Goal: Information Seeking & Learning: Check status

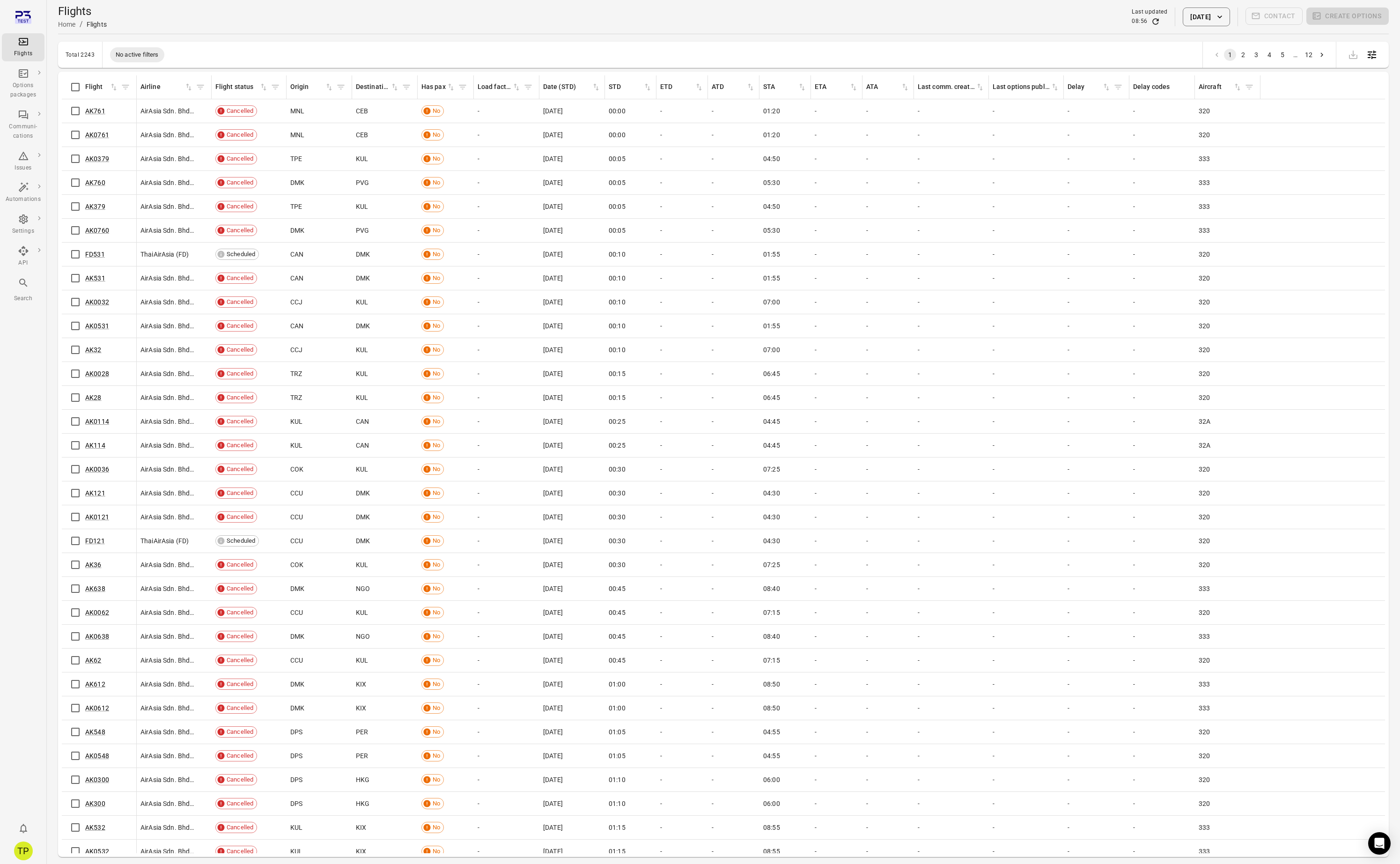
click at [23, 284] on icon "Main navigation" at bounding box center [23, 282] width 8 height 8
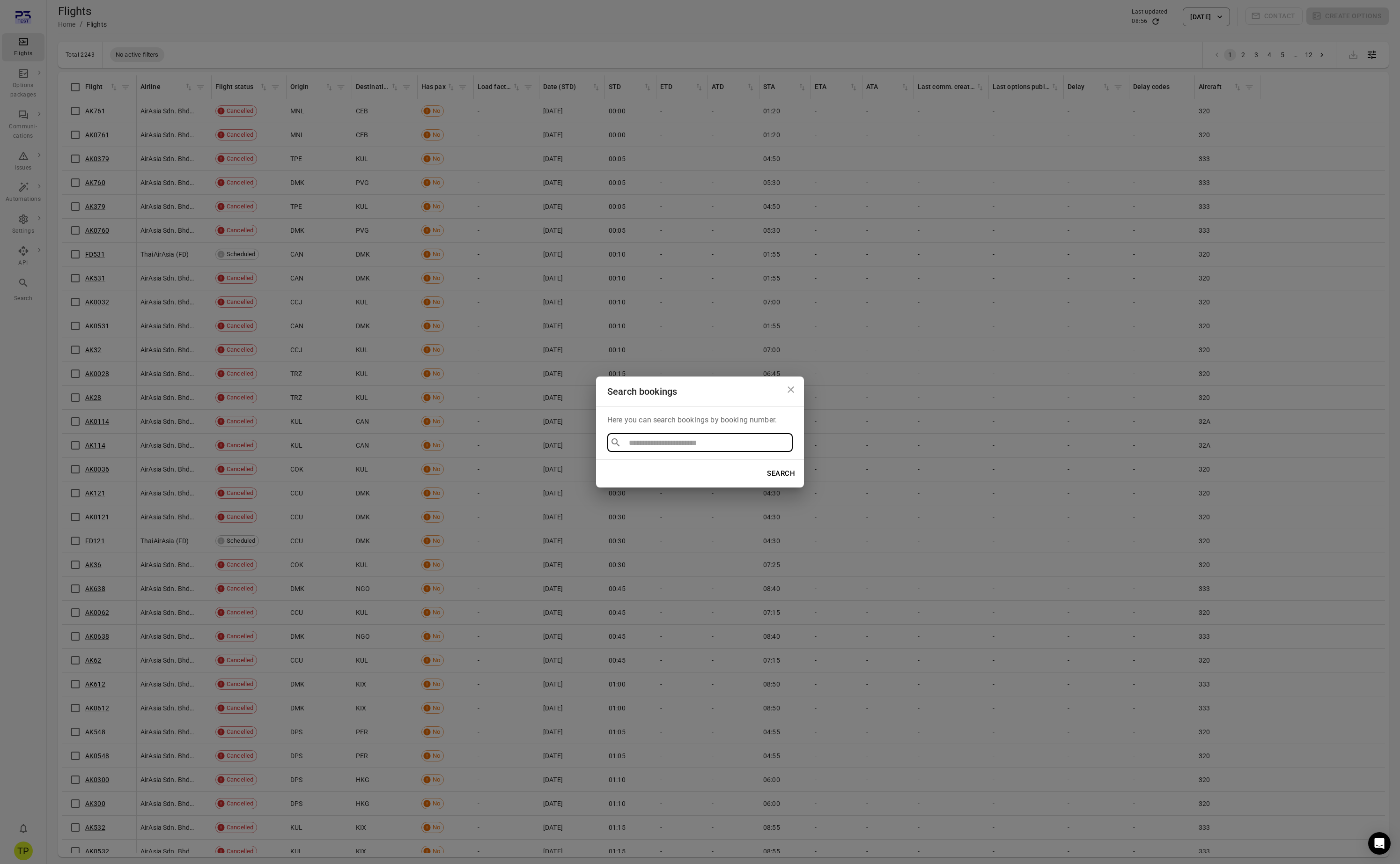
type input "******"
click at [634, 465] on li "TSI8DS" at bounding box center [700, 464] width 185 height 16
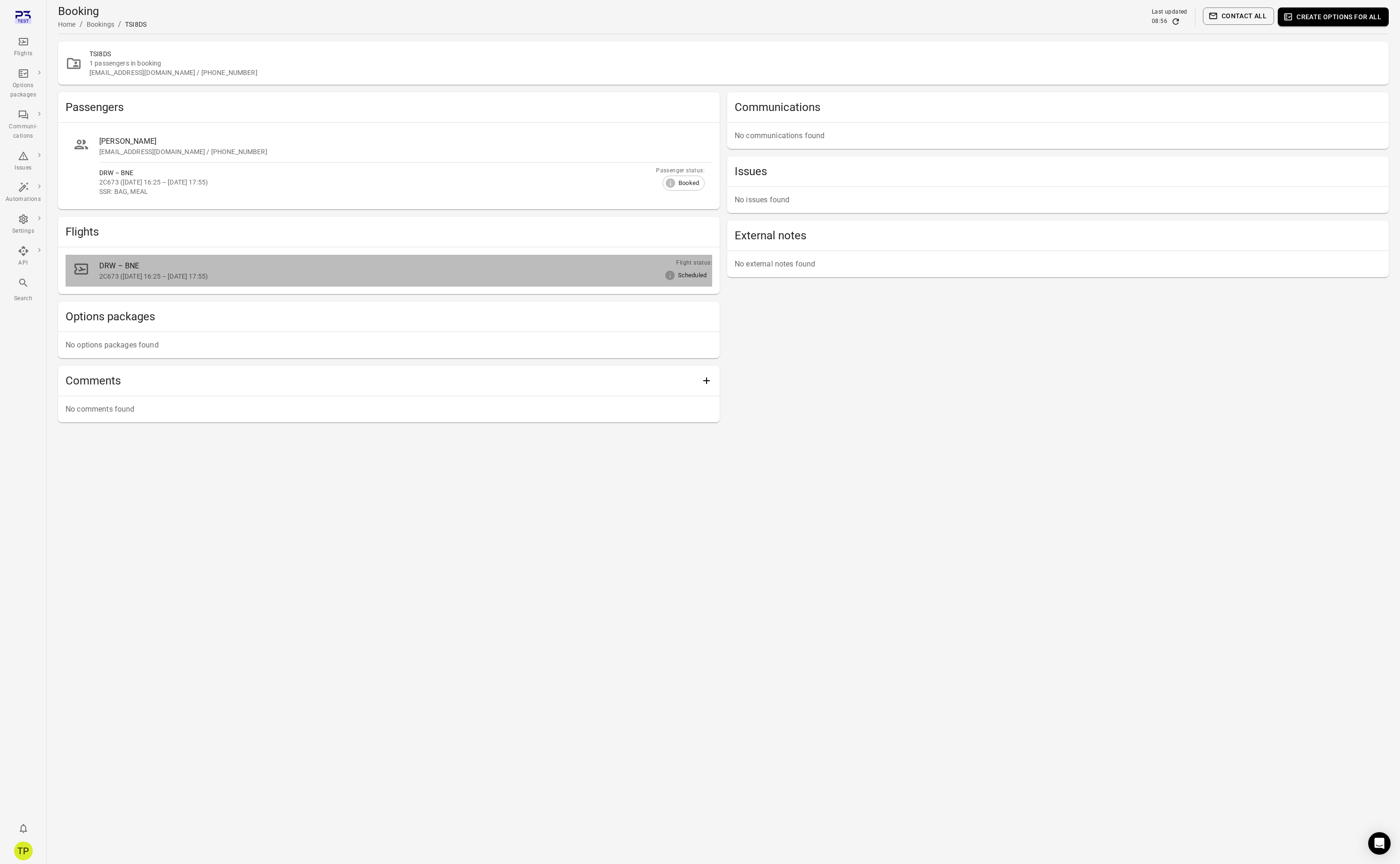
click at [131, 267] on div "DRW – BNE" at bounding box center [395, 266] width 590 height 11
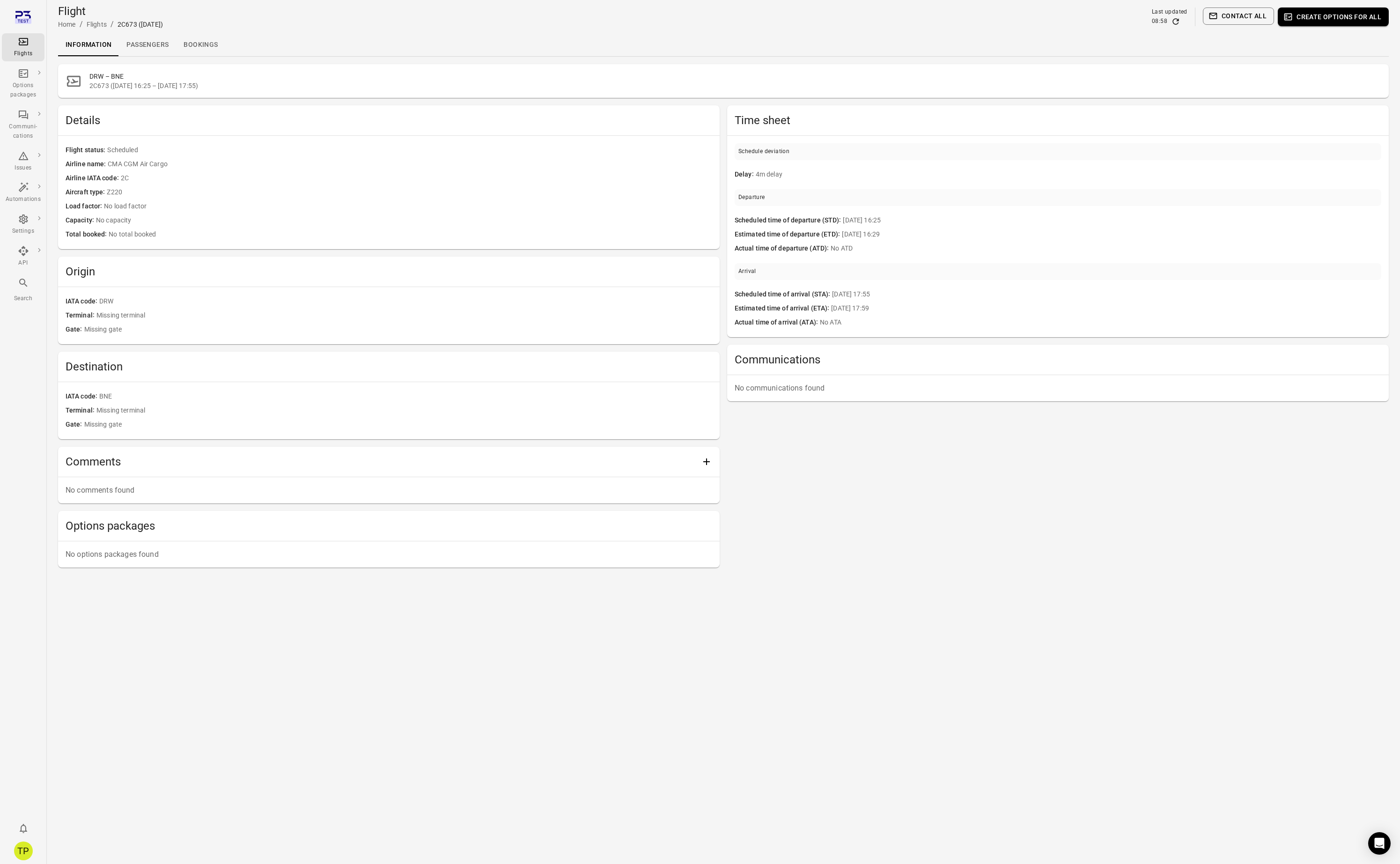
click at [907, 516] on div "Time sheet Schedule deviation Delay 4m delay Departure Scheduled time of depart…" at bounding box center [1058, 336] width 661 height 462
click at [142, 47] on link "Passengers" at bounding box center [147, 45] width 58 height 23
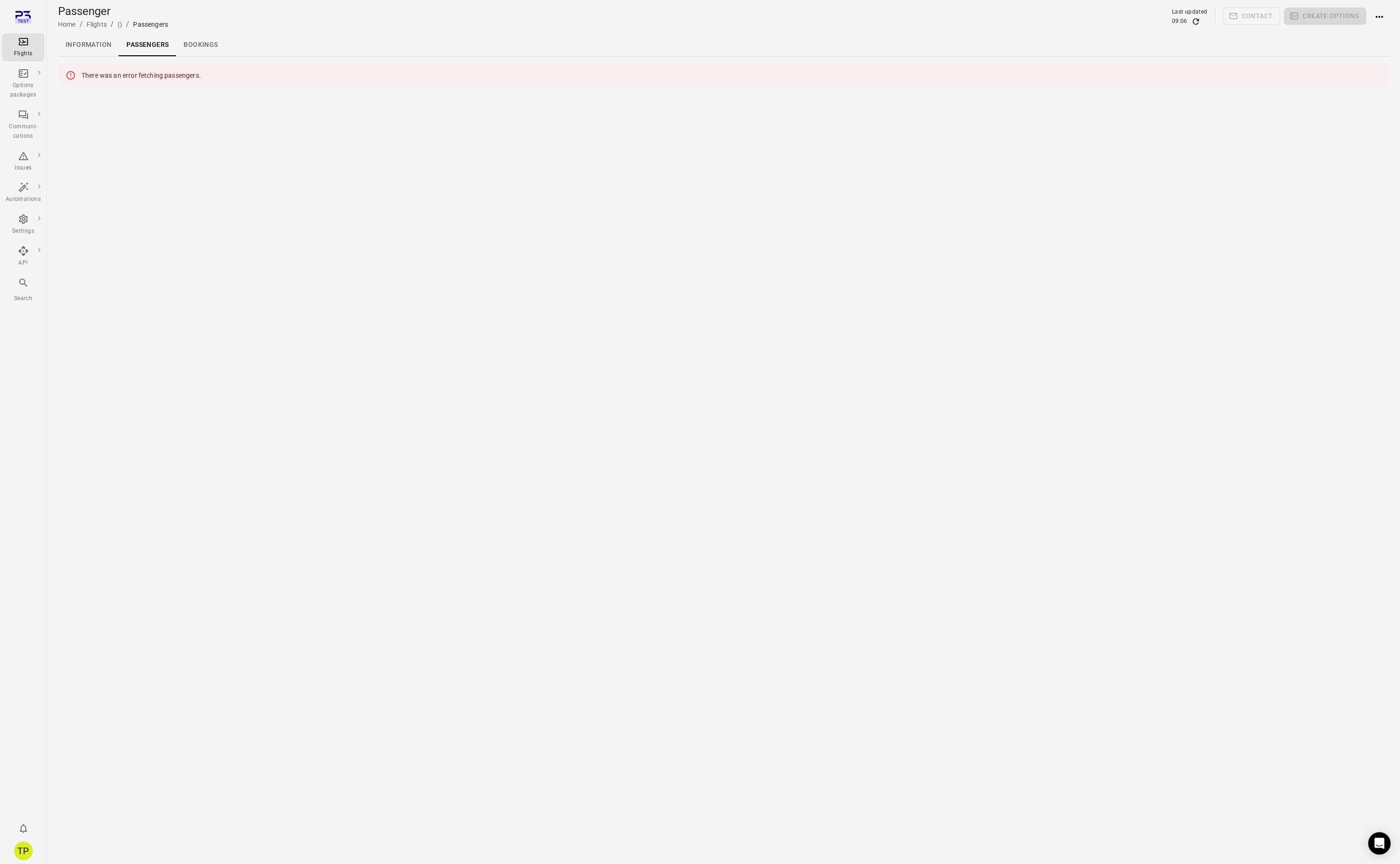
click at [89, 47] on link "Information" at bounding box center [89, 45] width 61 height 23
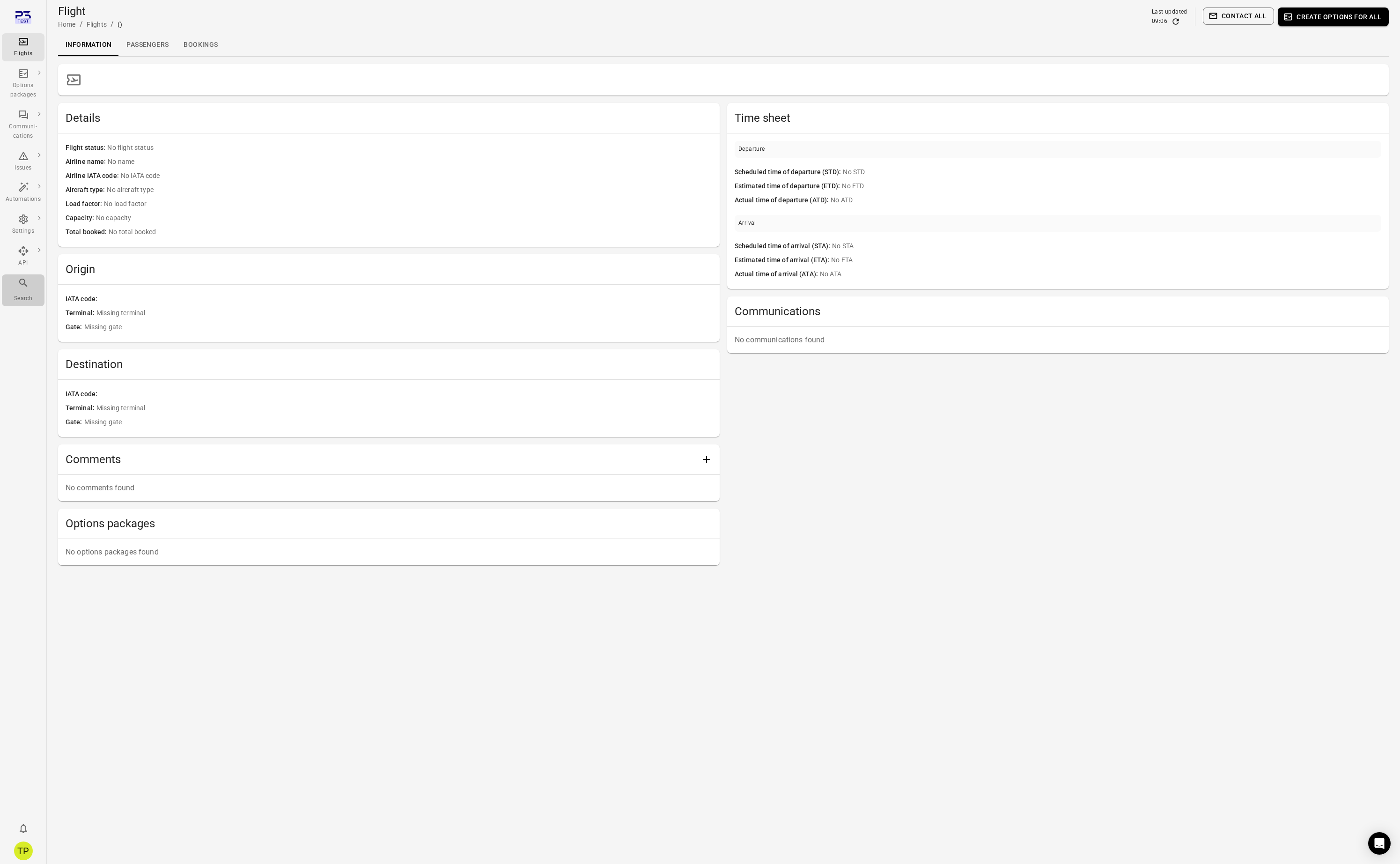
click at [16, 293] on div "Search" at bounding box center [23, 290] width 35 height 26
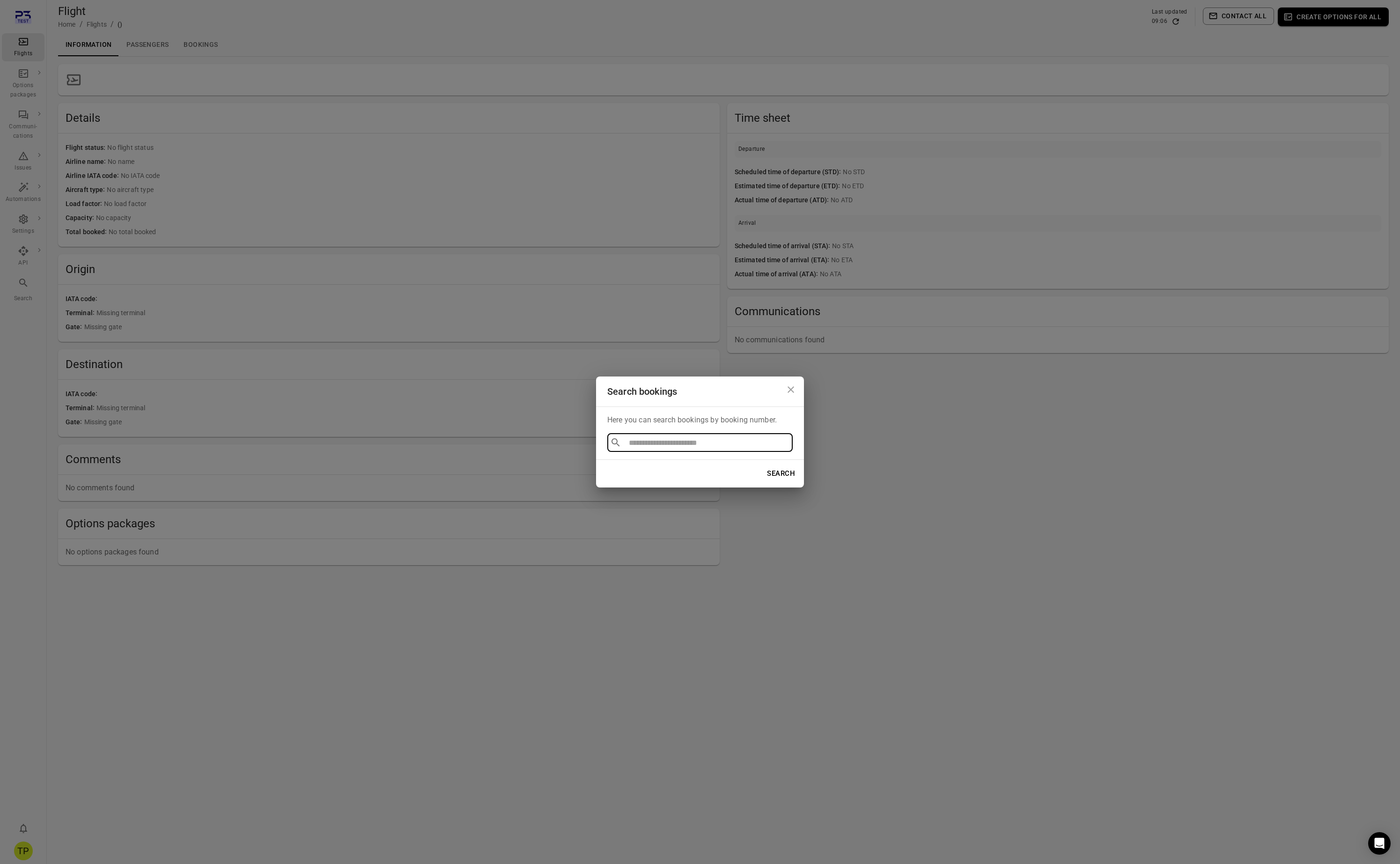
click at [645, 445] on input "text" at bounding box center [706, 442] width 163 height 13
type input "******"
click at [785, 389] on icon "Close dialog" at bounding box center [791, 389] width 11 height 11
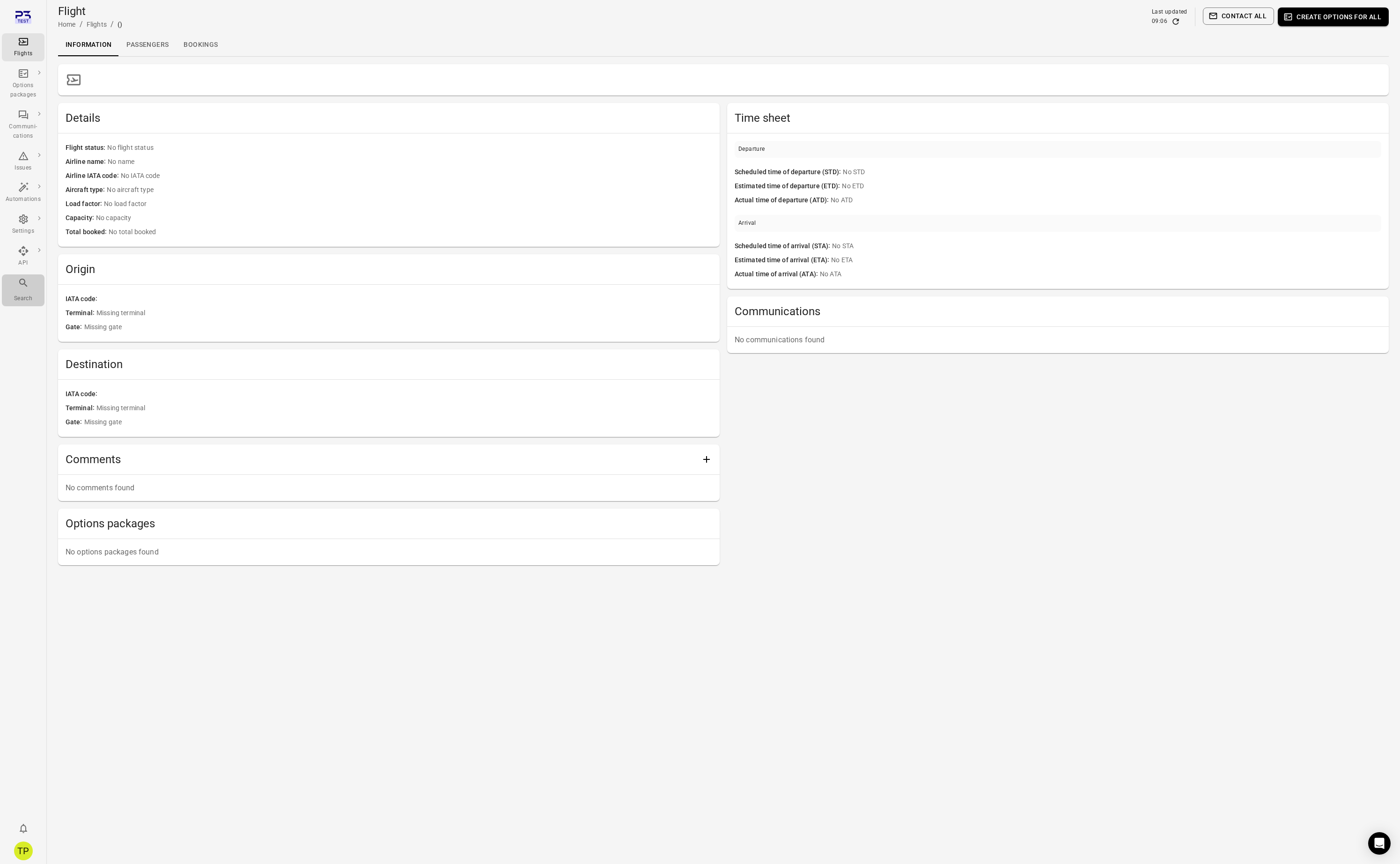
click at [19, 289] on div "Main navigation" at bounding box center [23, 284] width 11 height 15
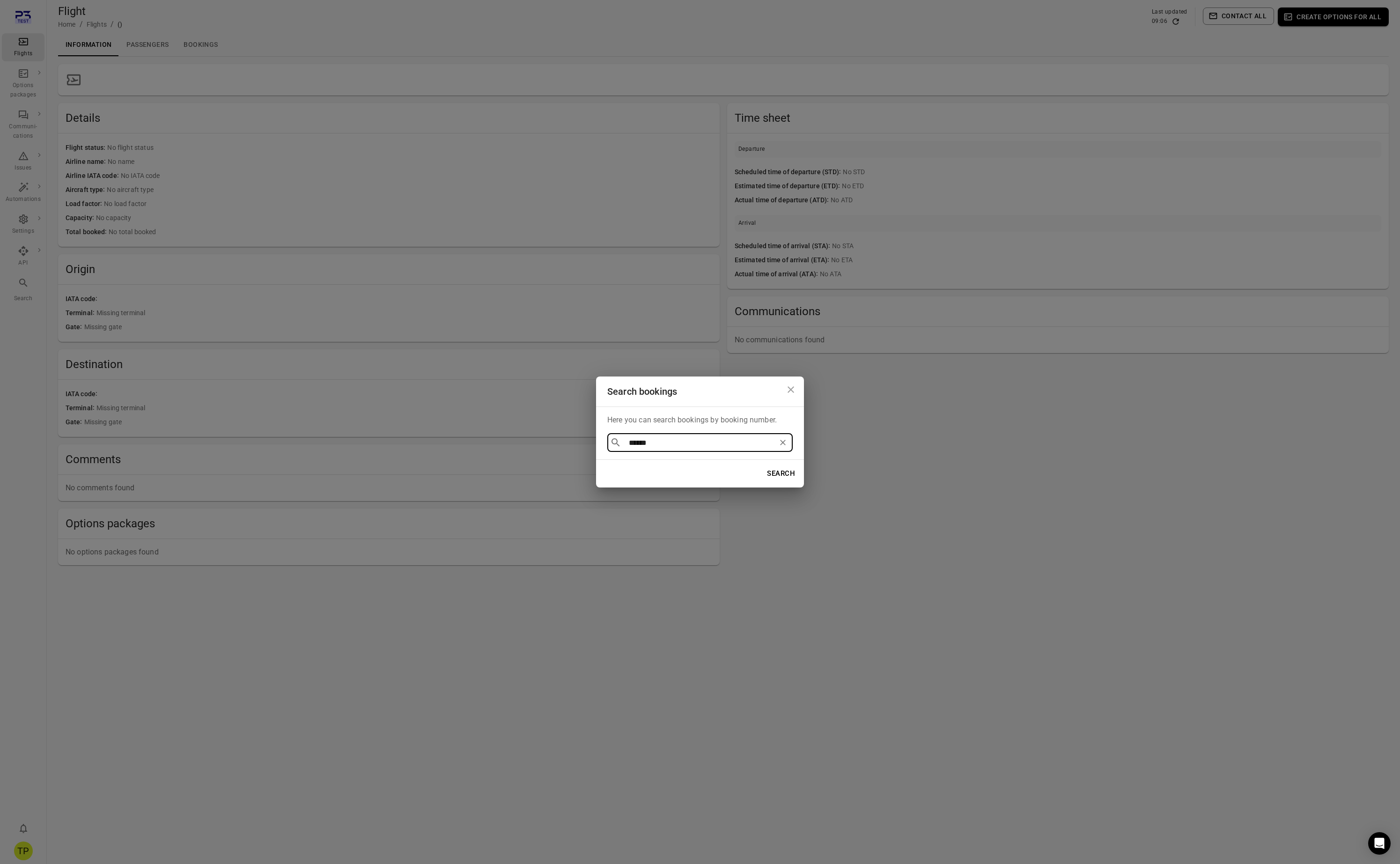
type input "******"
click at [717, 553] on div "Search bookings Here you can search bookings by booking number. ​ ****** ​ Sear…" at bounding box center [700, 432] width 1400 height 864
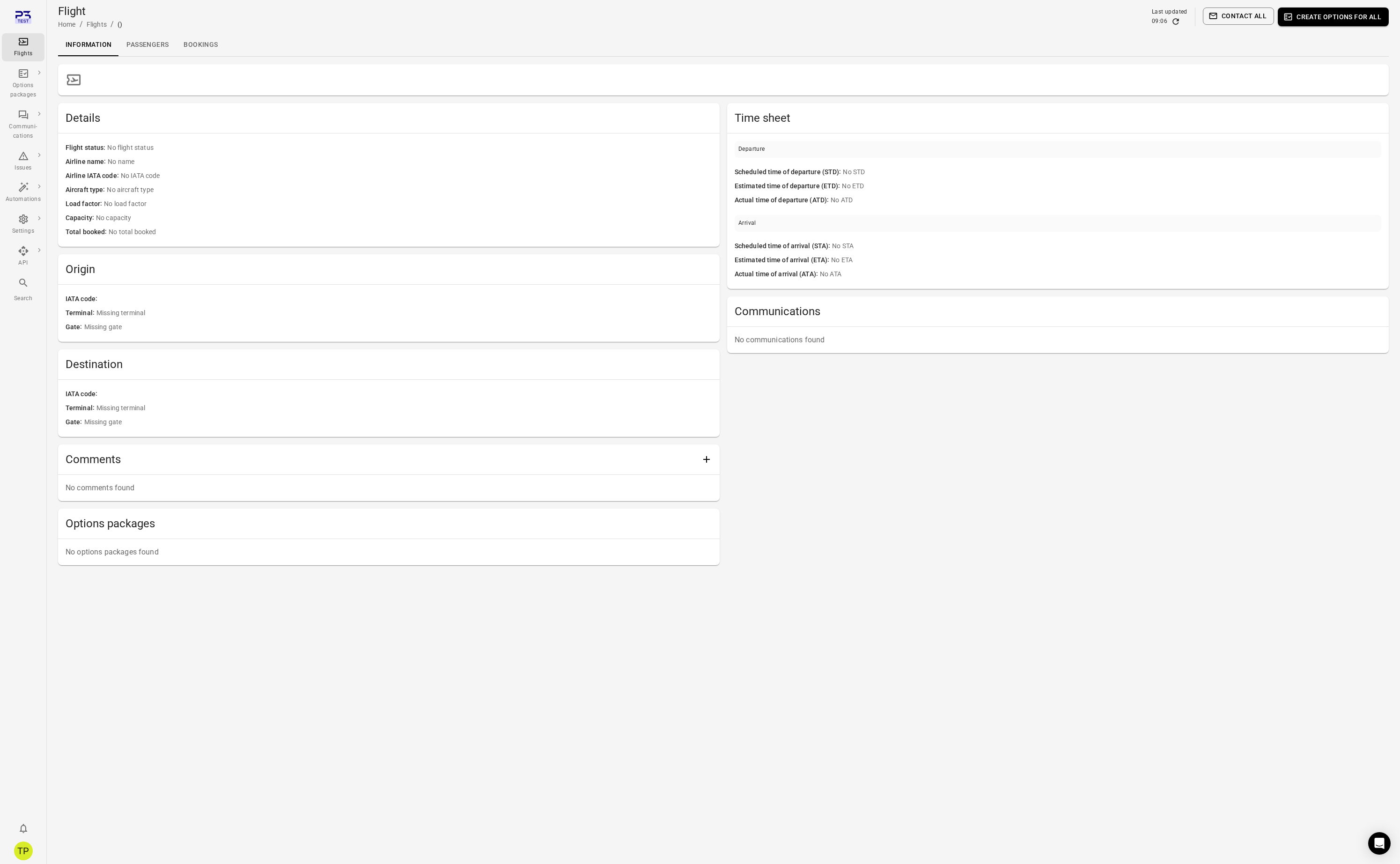
click at [26, 45] on icon "Main navigation" at bounding box center [24, 42] width 9 height 7
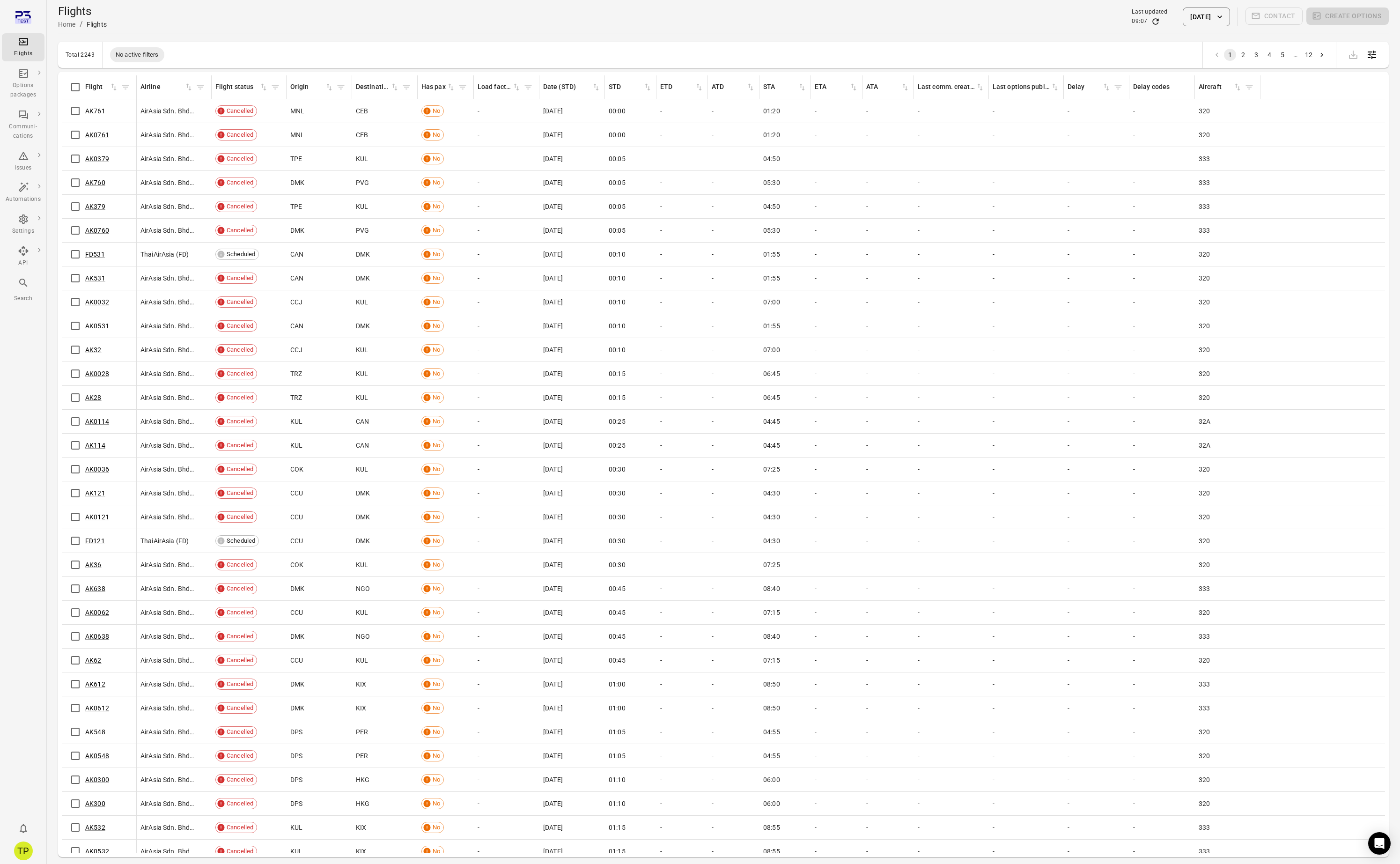
click at [1207, 16] on button "[DATE]" at bounding box center [1205, 16] width 47 height 19
click at [1241, 63] on icon "Previous month" at bounding box center [1238, 67] width 11 height 11
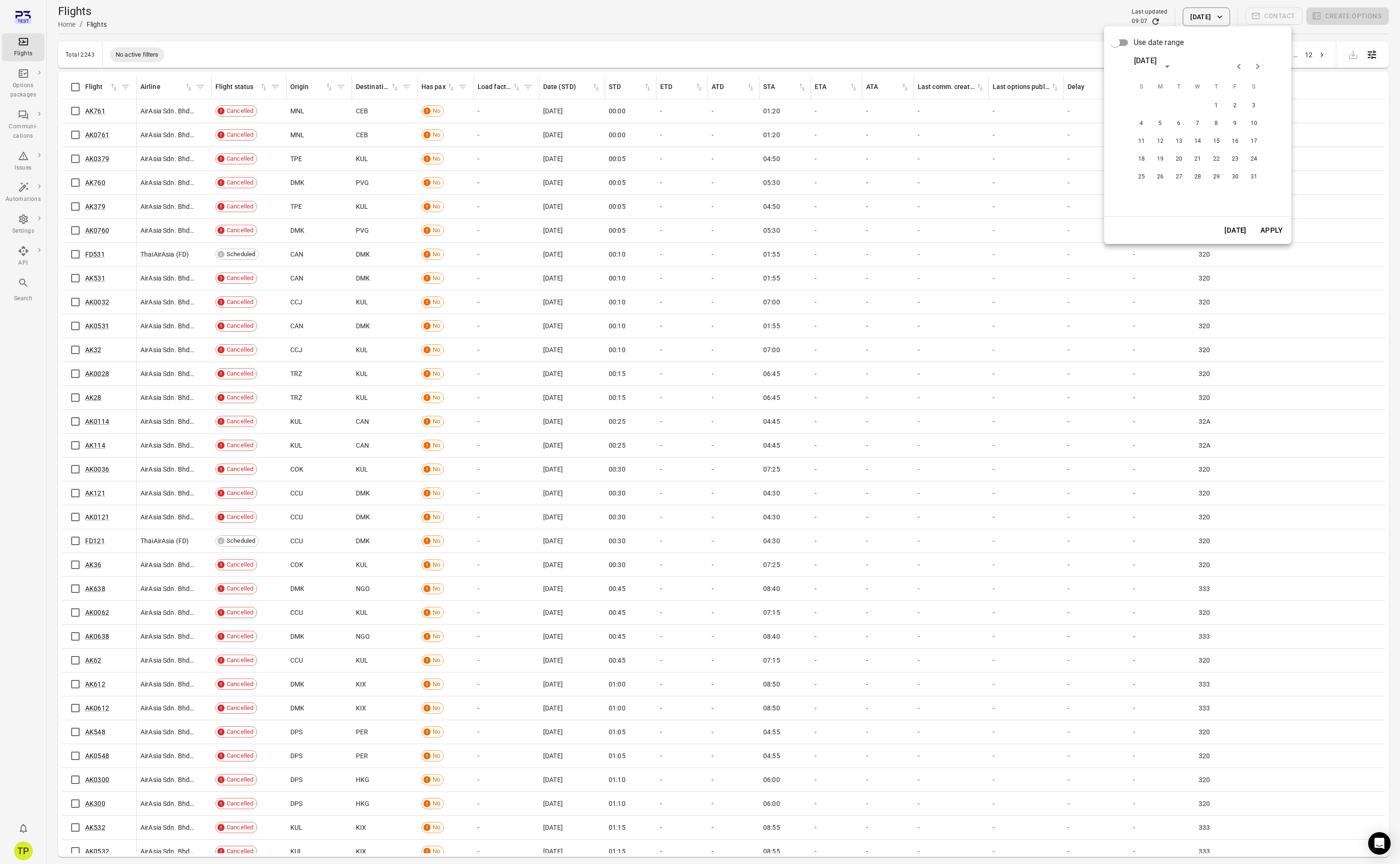
click at [1241, 63] on icon "Previous month" at bounding box center [1238, 67] width 11 height 11
click at [1237, 105] on button "3" at bounding box center [1235, 106] width 16 height 16
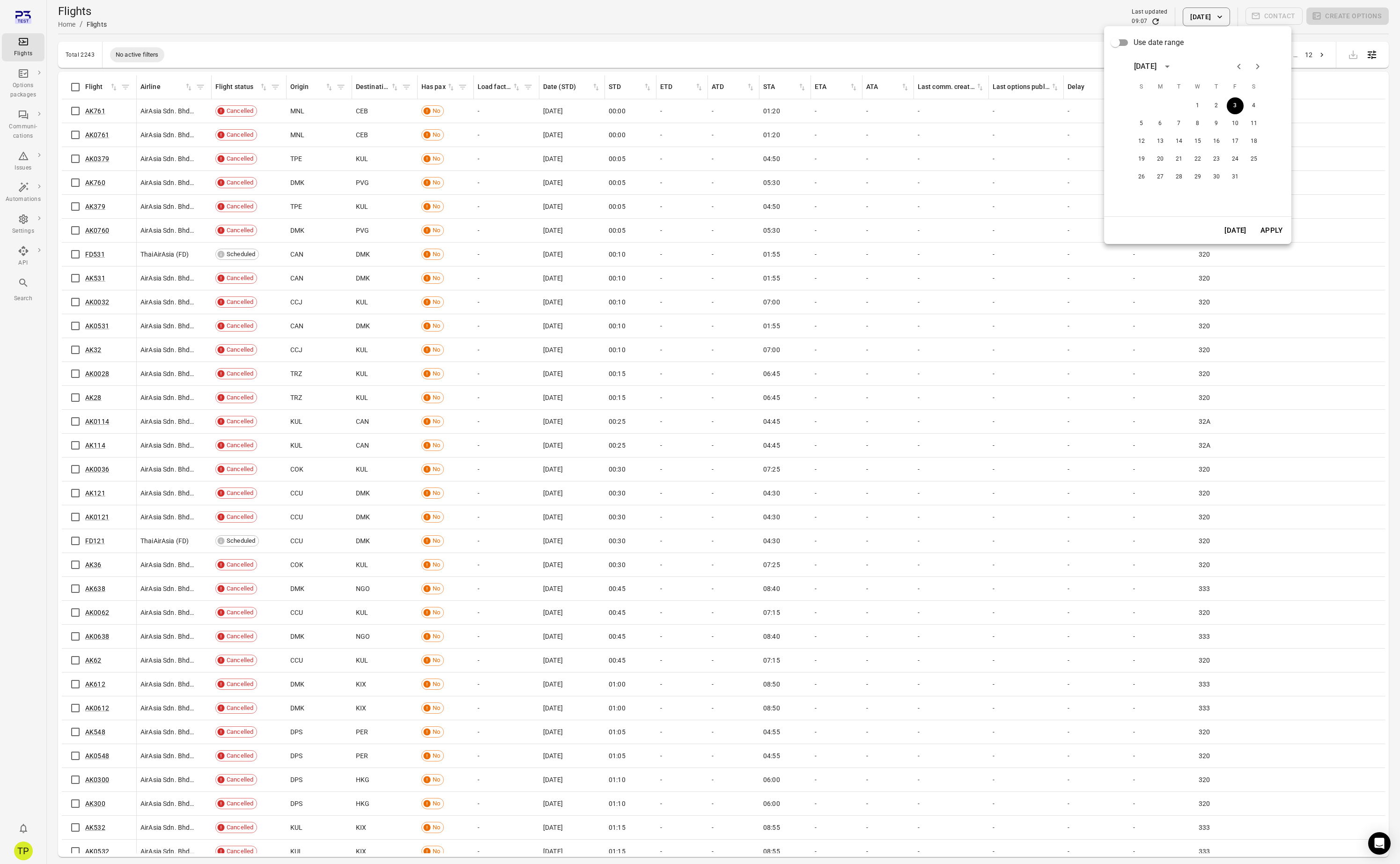
click at [1267, 232] on button "Apply" at bounding box center [1270, 230] width 32 height 20
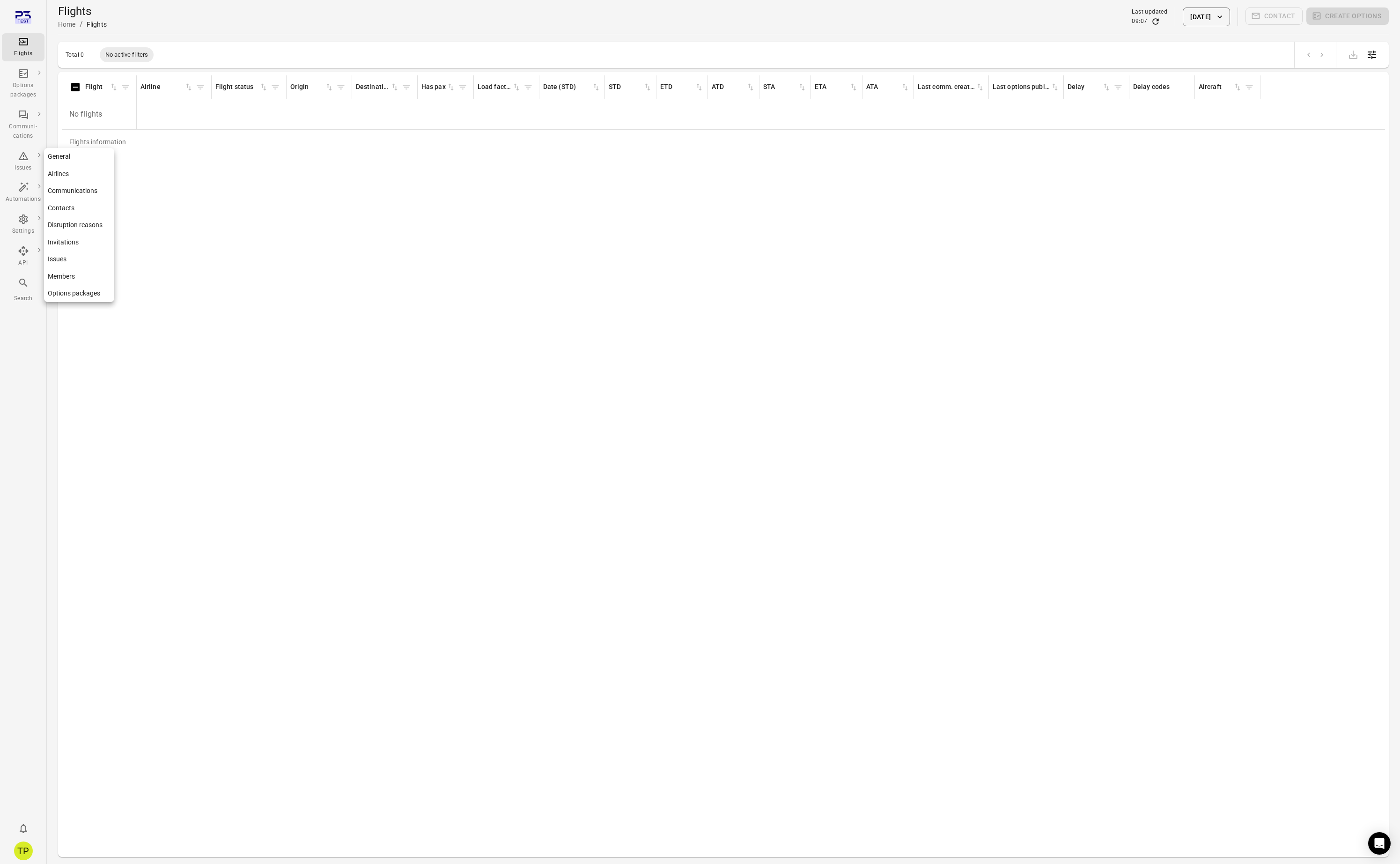
click at [26, 220] on icon "Main navigation" at bounding box center [24, 219] width 9 height 9
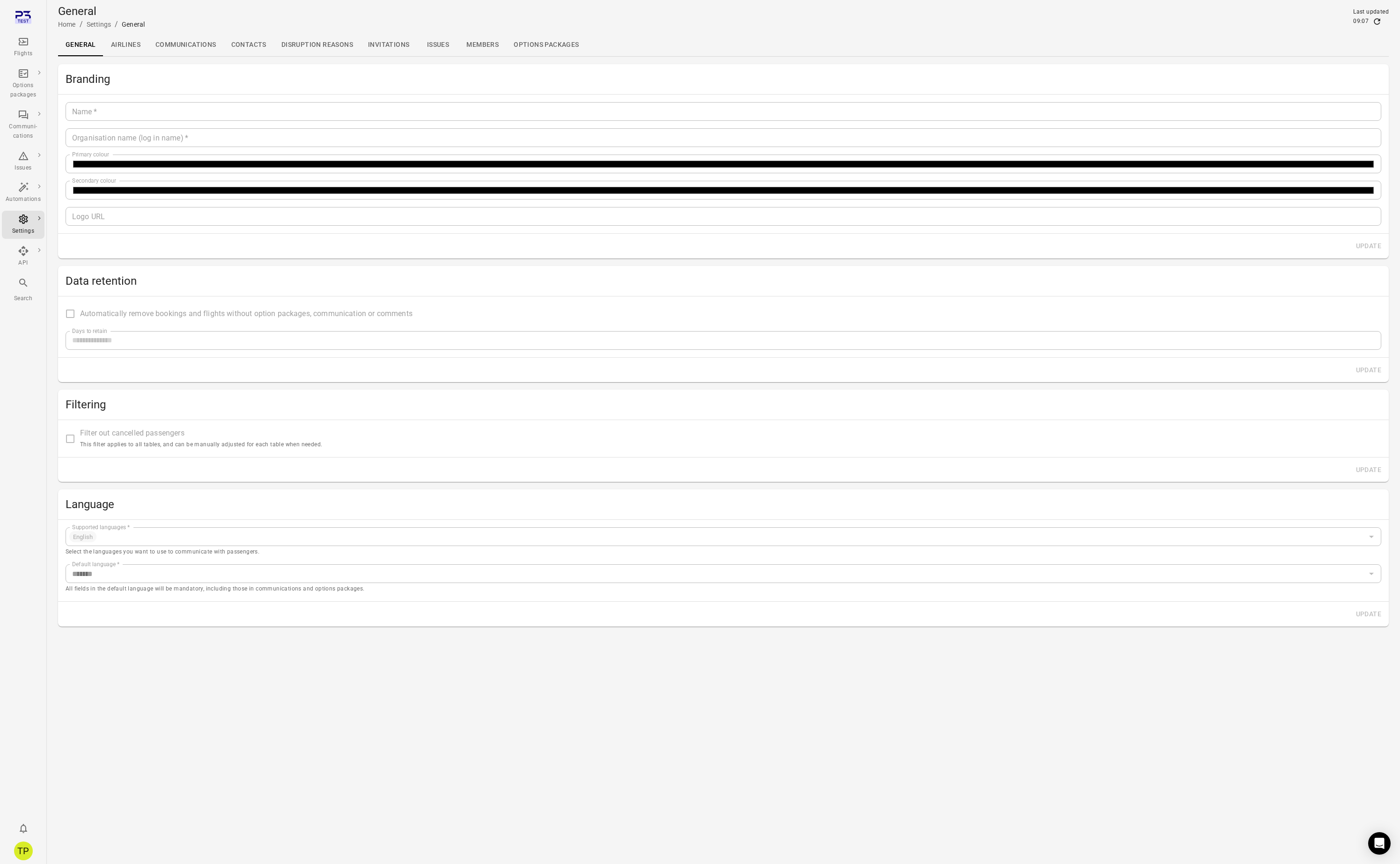
type input "**********"
type input "*******"
type input "**********"
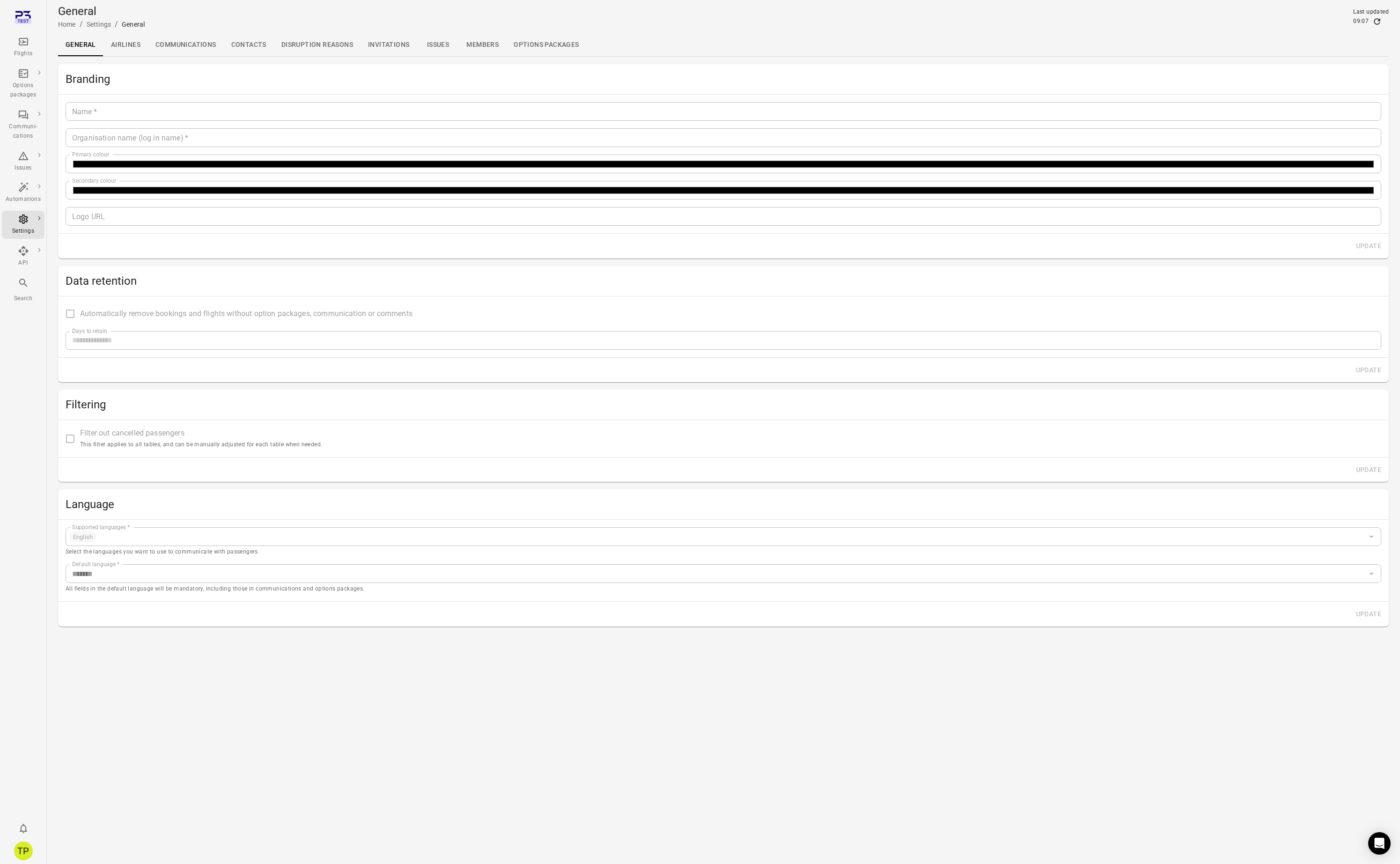
type input "**"
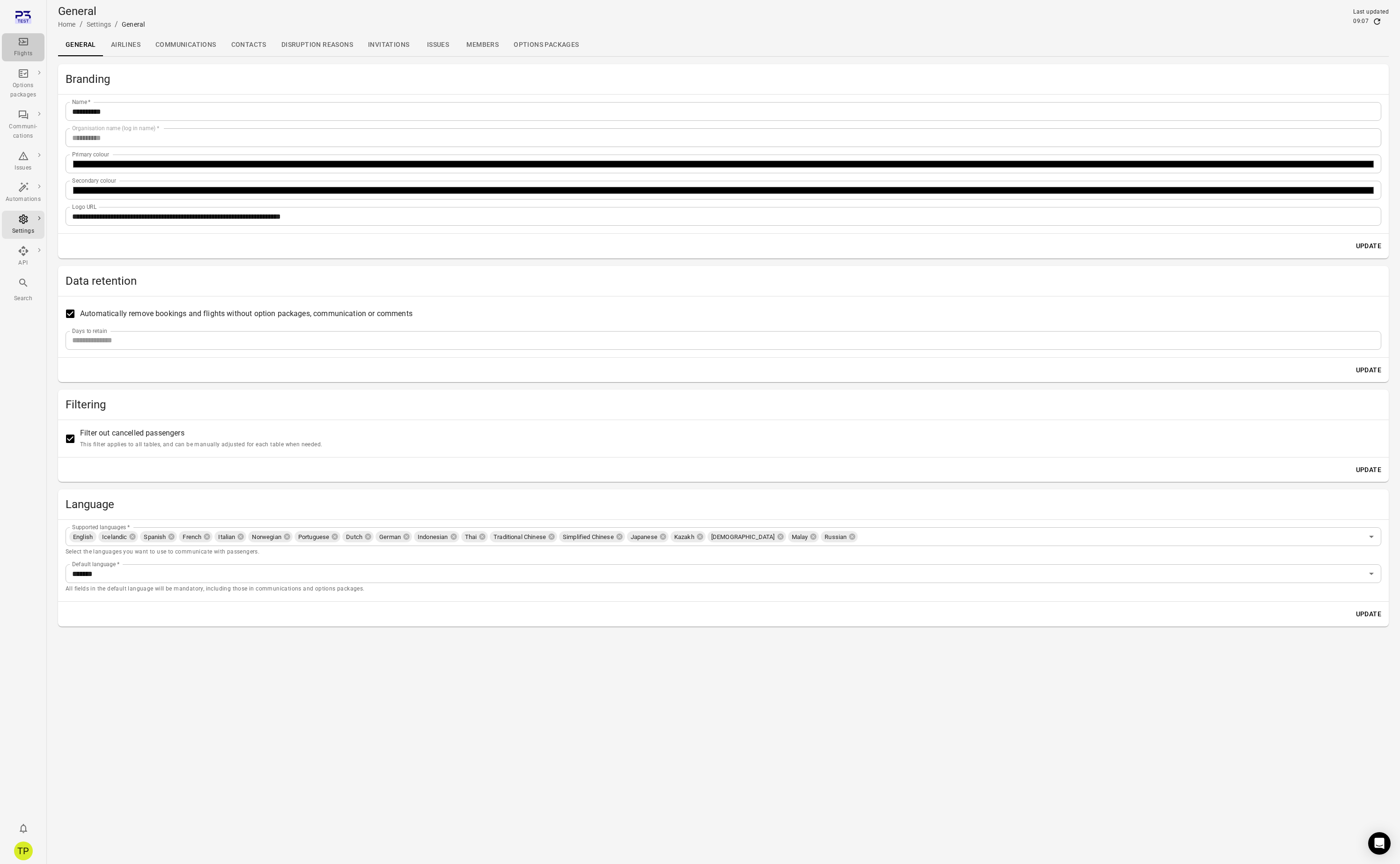
click at [21, 49] on div "Flights" at bounding box center [23, 54] width 35 height 9
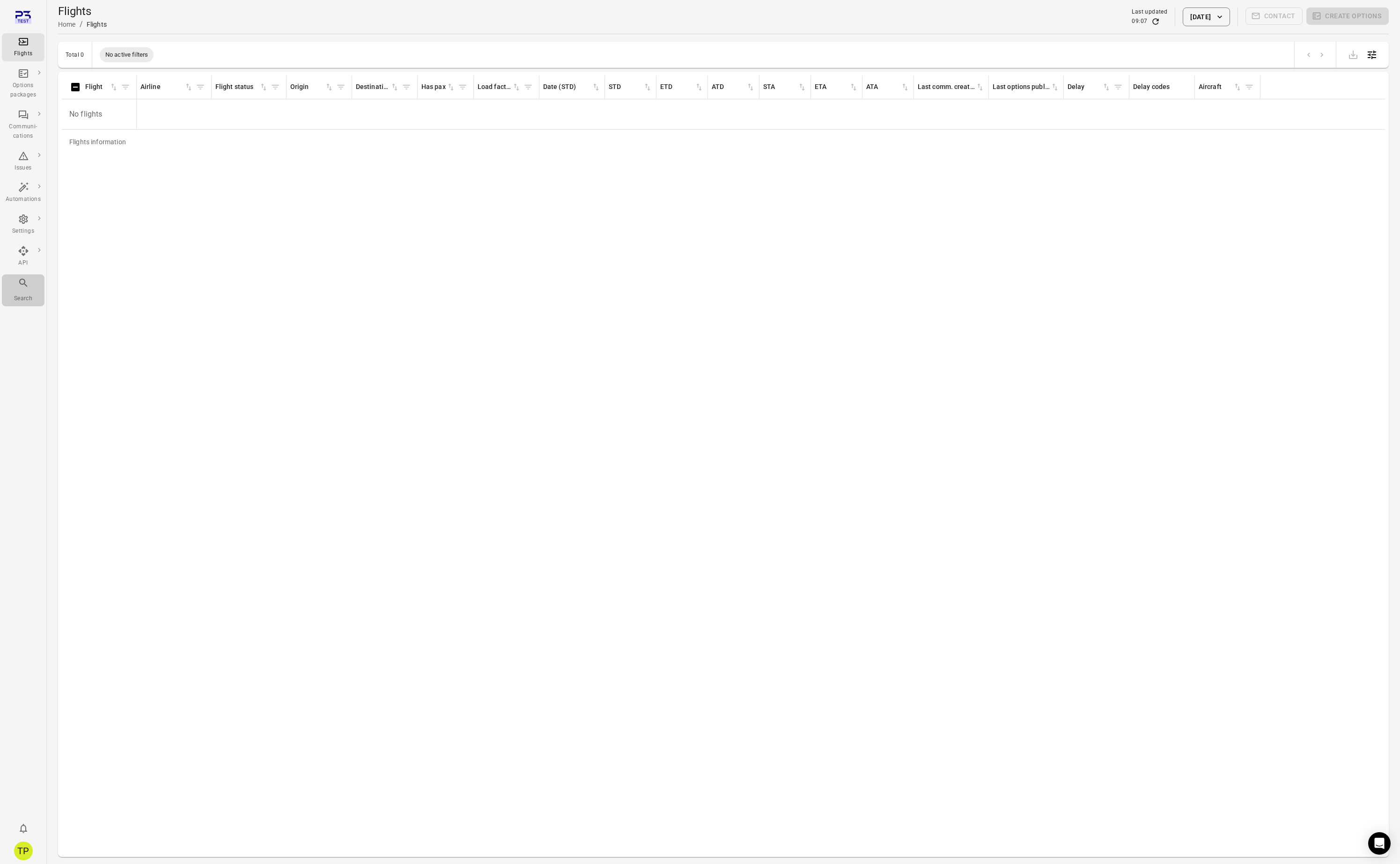
click at [24, 286] on icon "Main navigation" at bounding box center [23, 282] width 11 height 11
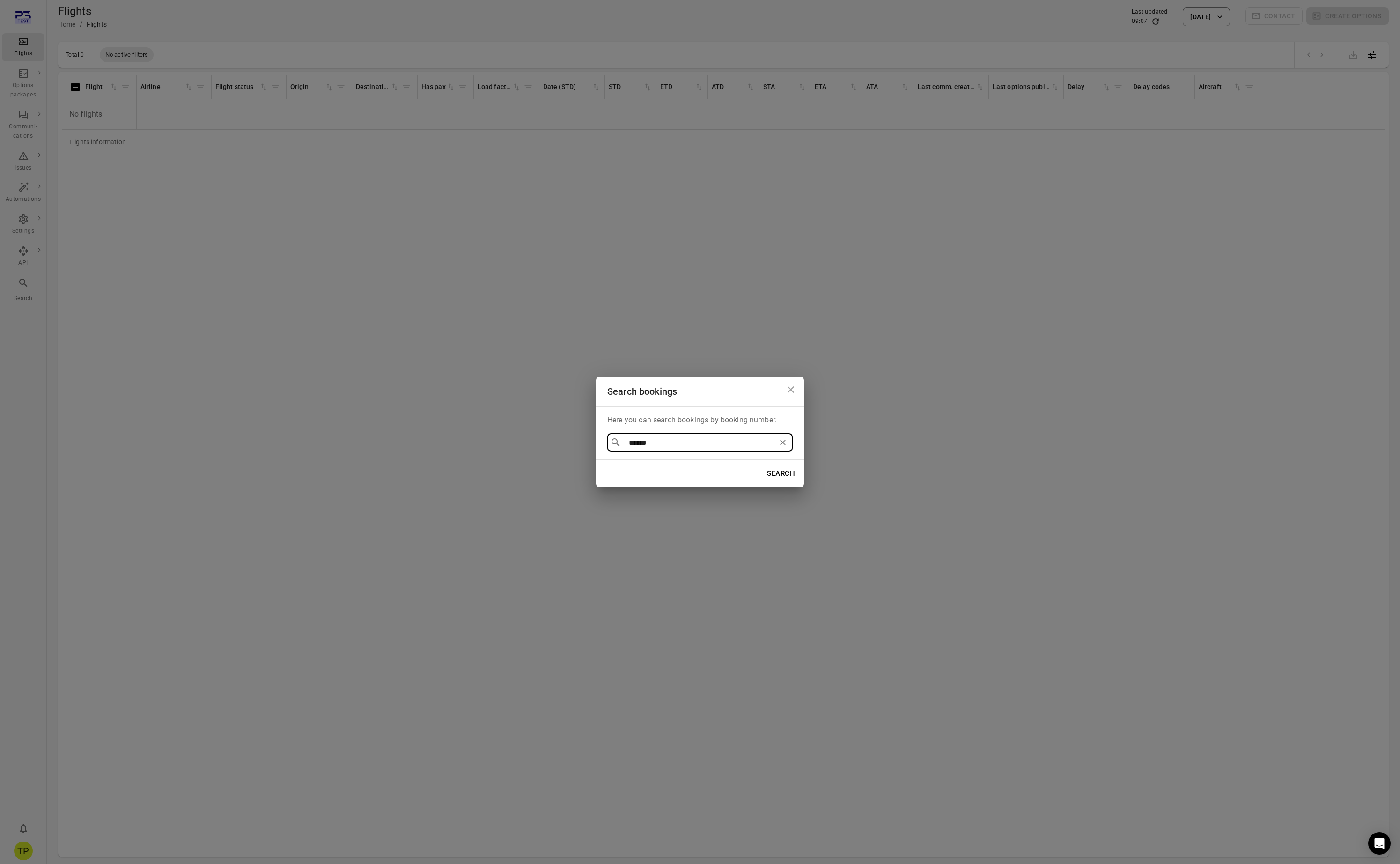
type input "******"
click at [789, 390] on icon "Close dialog" at bounding box center [790, 389] width 6 height 6
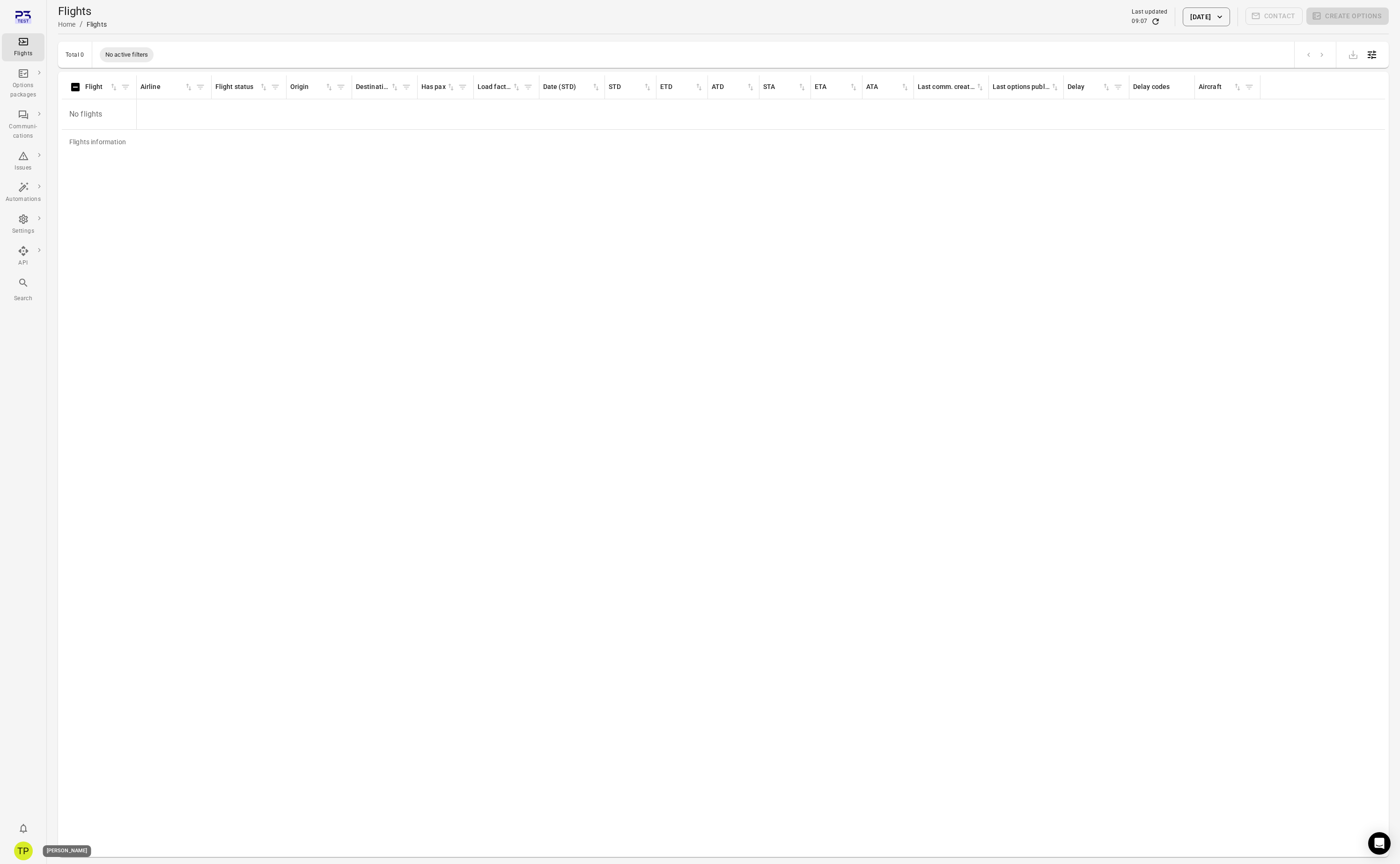
click at [27, 848] on div "TP" at bounding box center [23, 850] width 19 height 19
click at [62, 845] on button "Log out" at bounding box center [71, 848] width 70 height 17
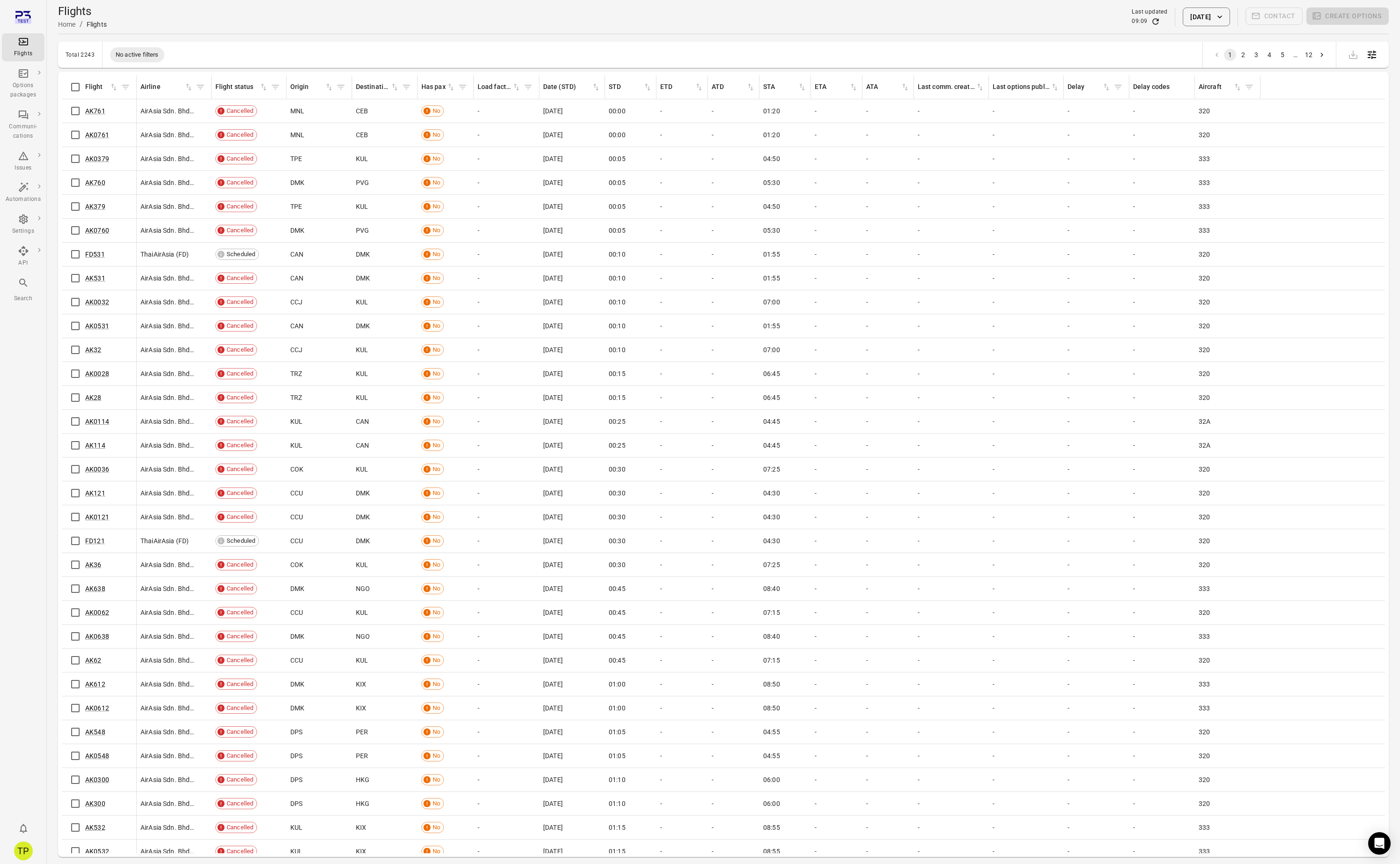
click at [1189, 9] on button "24 Sep 2025" at bounding box center [1205, 16] width 47 height 19
click at [1240, 65] on icon "Previous month" at bounding box center [1238, 67] width 11 height 11
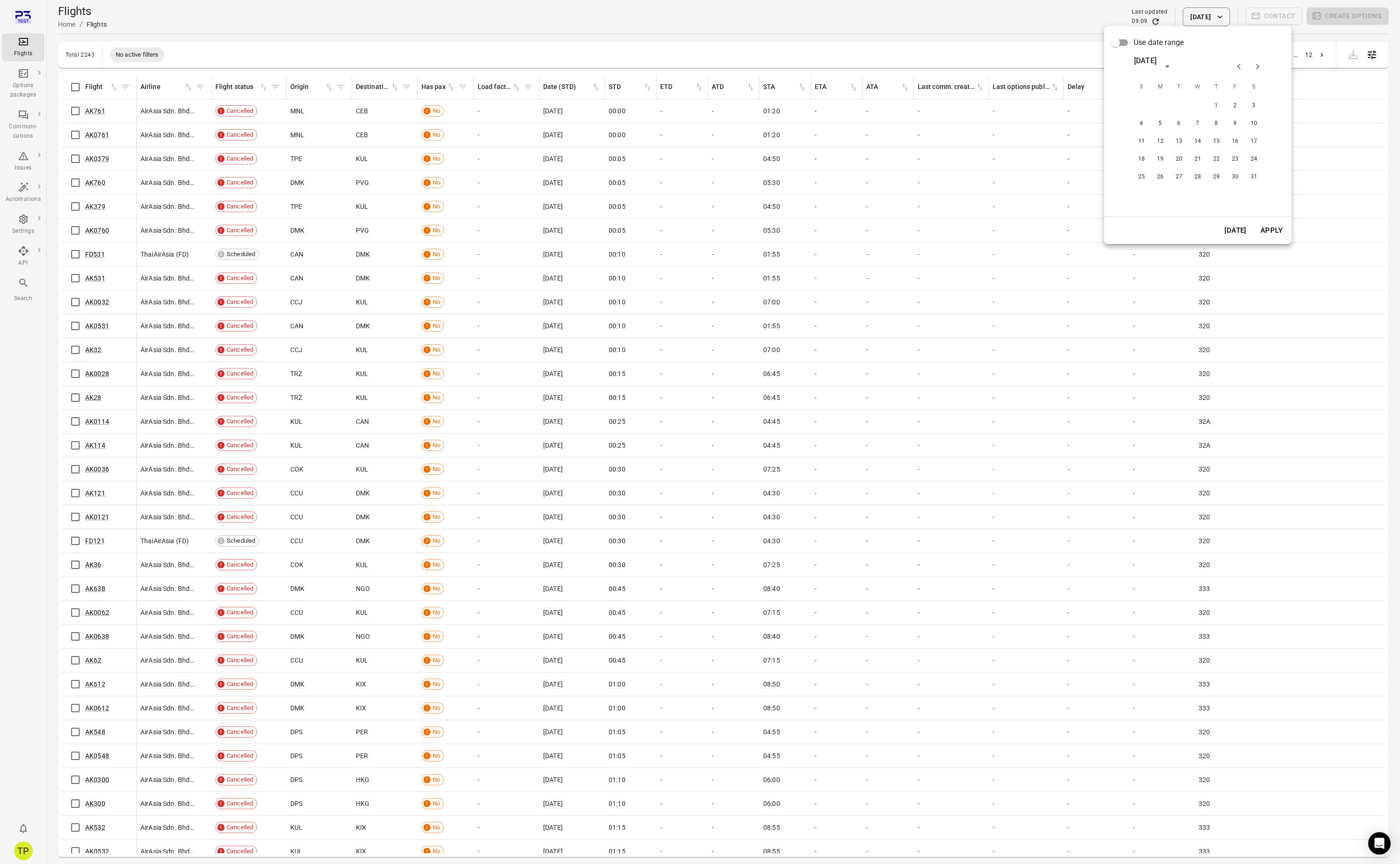
click at [1240, 65] on icon "Previous month" at bounding box center [1238, 67] width 11 height 11
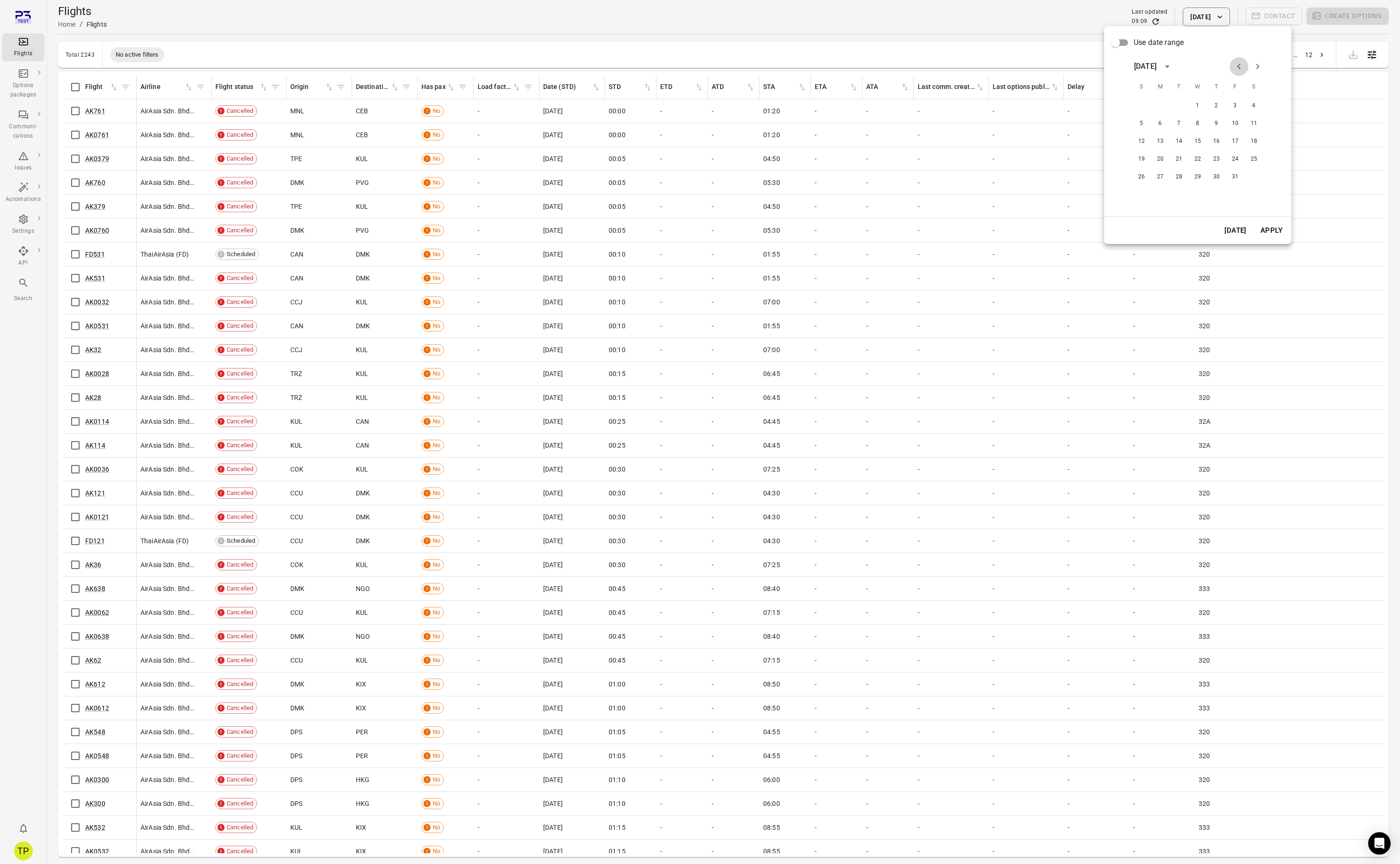
click at [1240, 65] on icon "Previous month" at bounding box center [1238, 67] width 11 height 11
click at [1268, 65] on div "November 2024" at bounding box center [1197, 67] width 150 height 19
click at [1255, 69] on icon "Next month" at bounding box center [1258, 67] width 11 height 11
click at [1255, 68] on icon "Next month" at bounding box center [1258, 67] width 11 height 11
click at [1235, 107] on button "3" at bounding box center [1235, 106] width 16 height 16
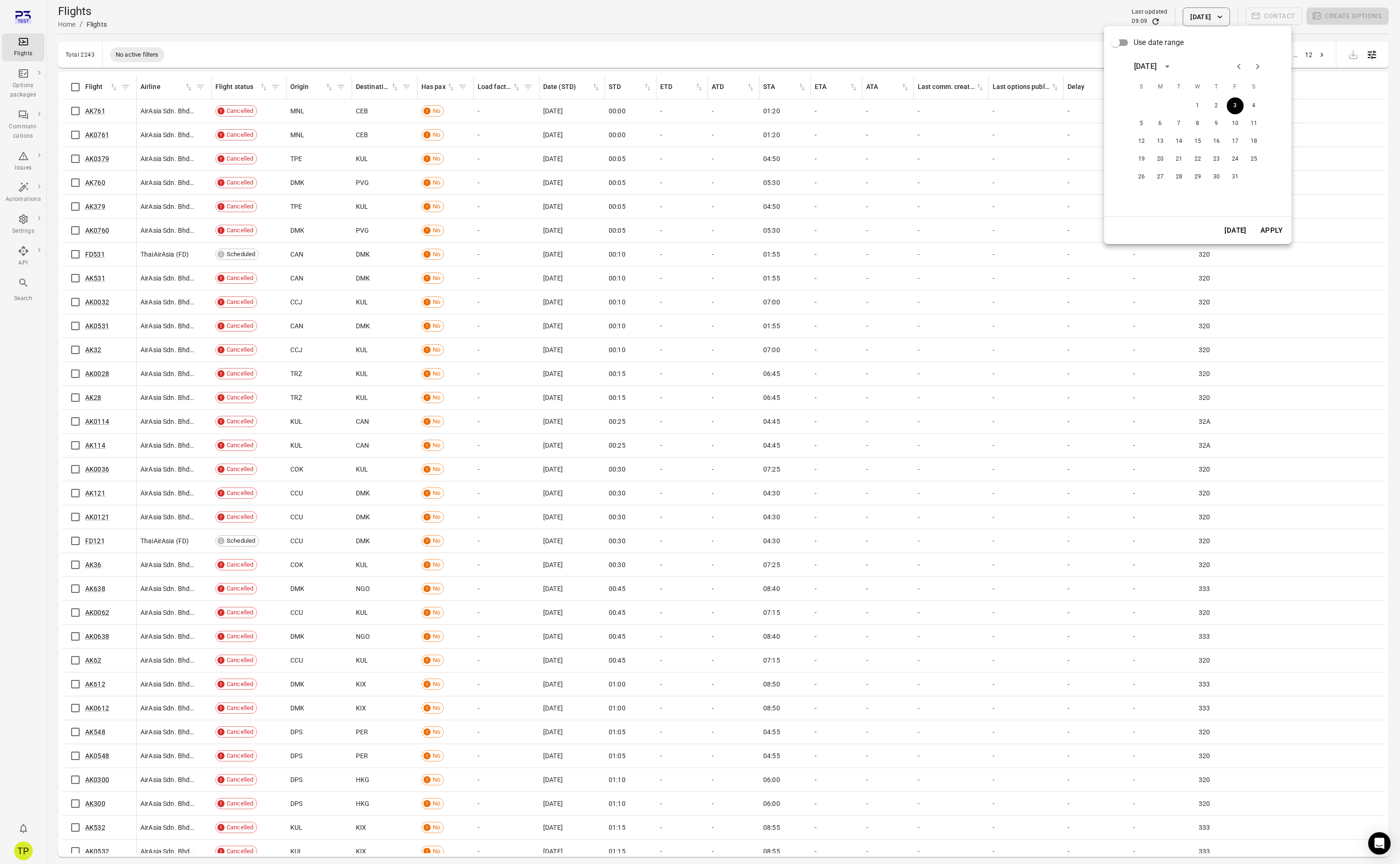
click at [1269, 230] on button "Apply" at bounding box center [1270, 230] width 32 height 20
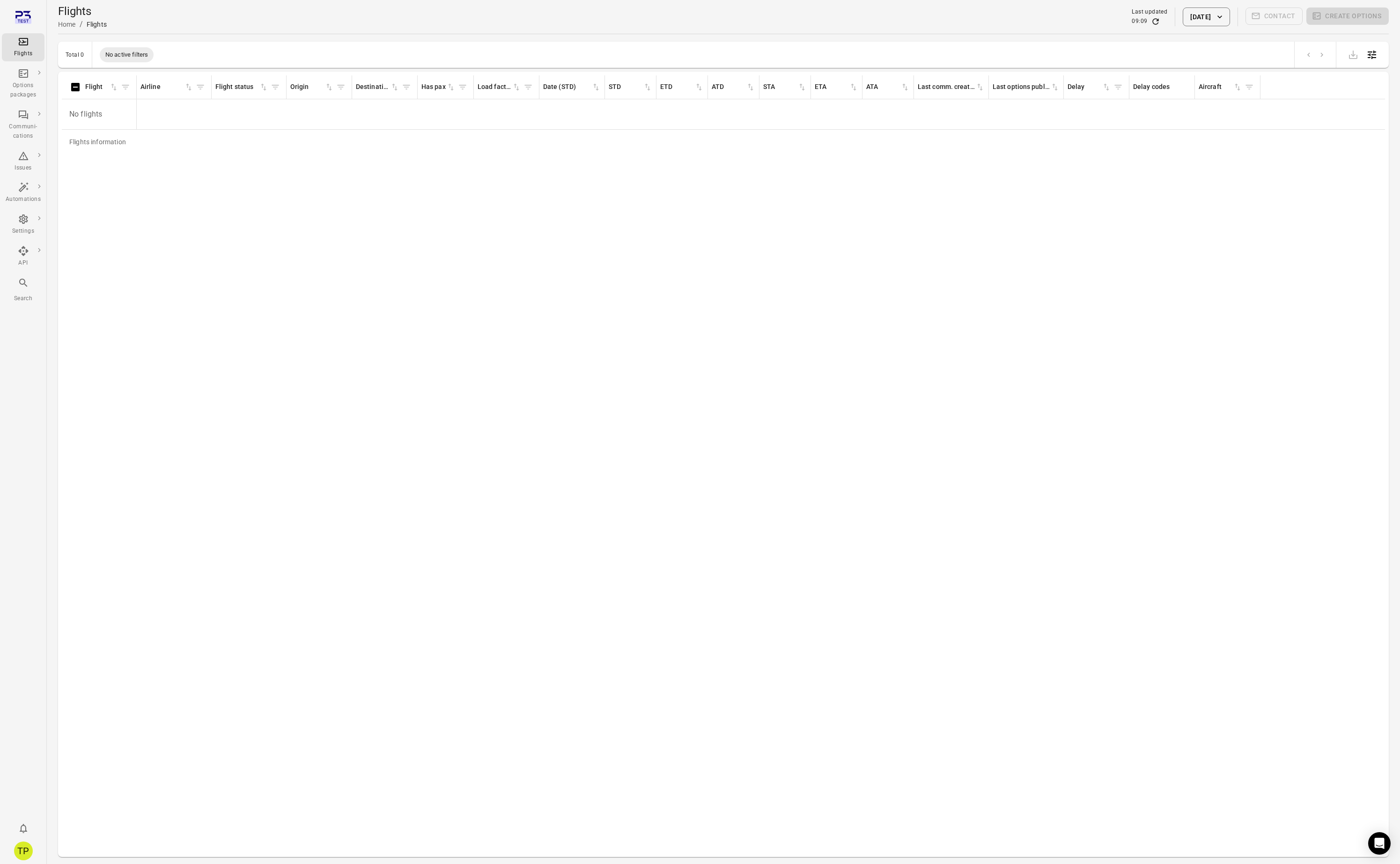
click at [16, 290] on div "Search" at bounding box center [23, 290] width 35 height 26
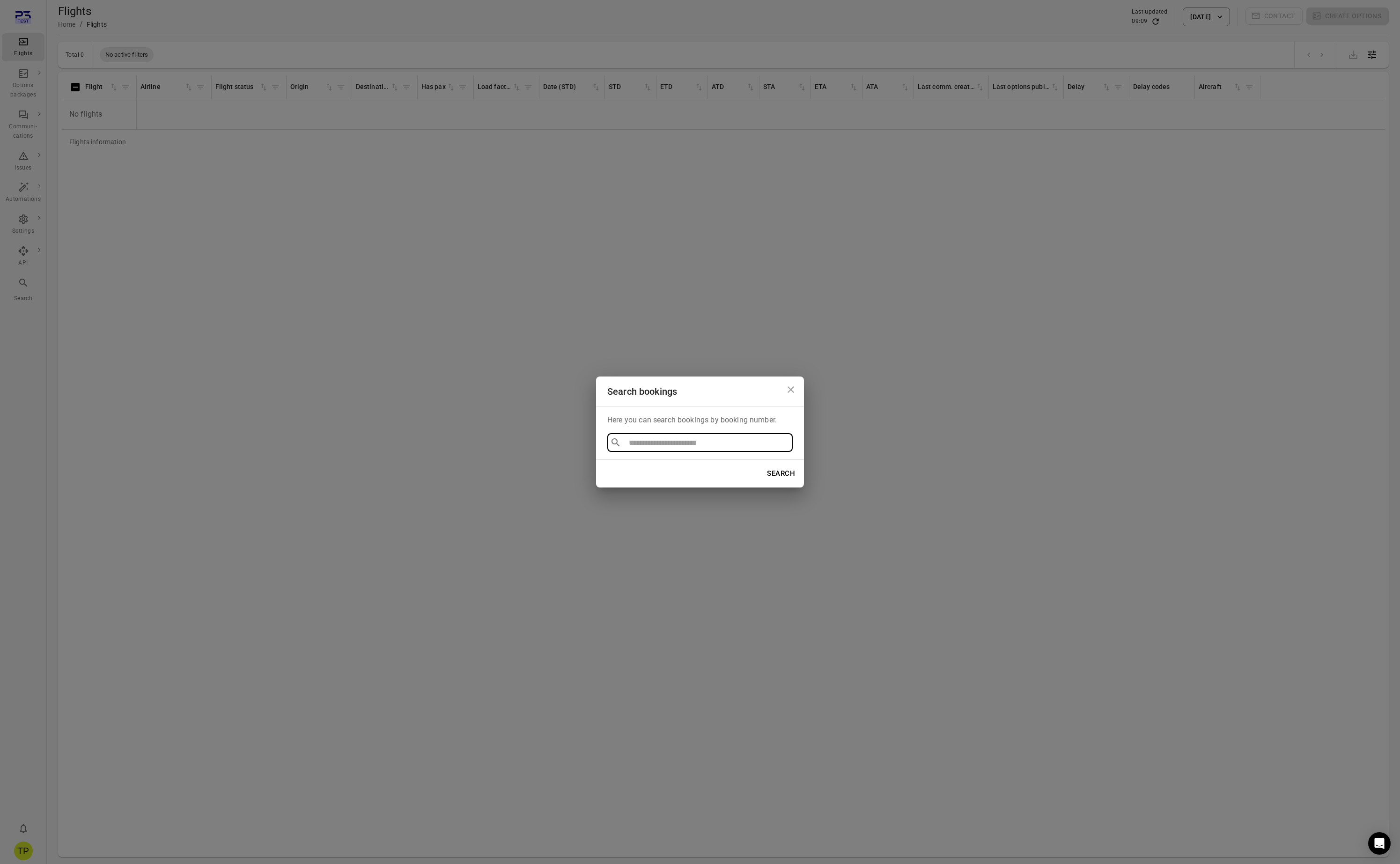
type input "******"
click at [649, 469] on li "TSI8DS" at bounding box center [700, 464] width 185 height 16
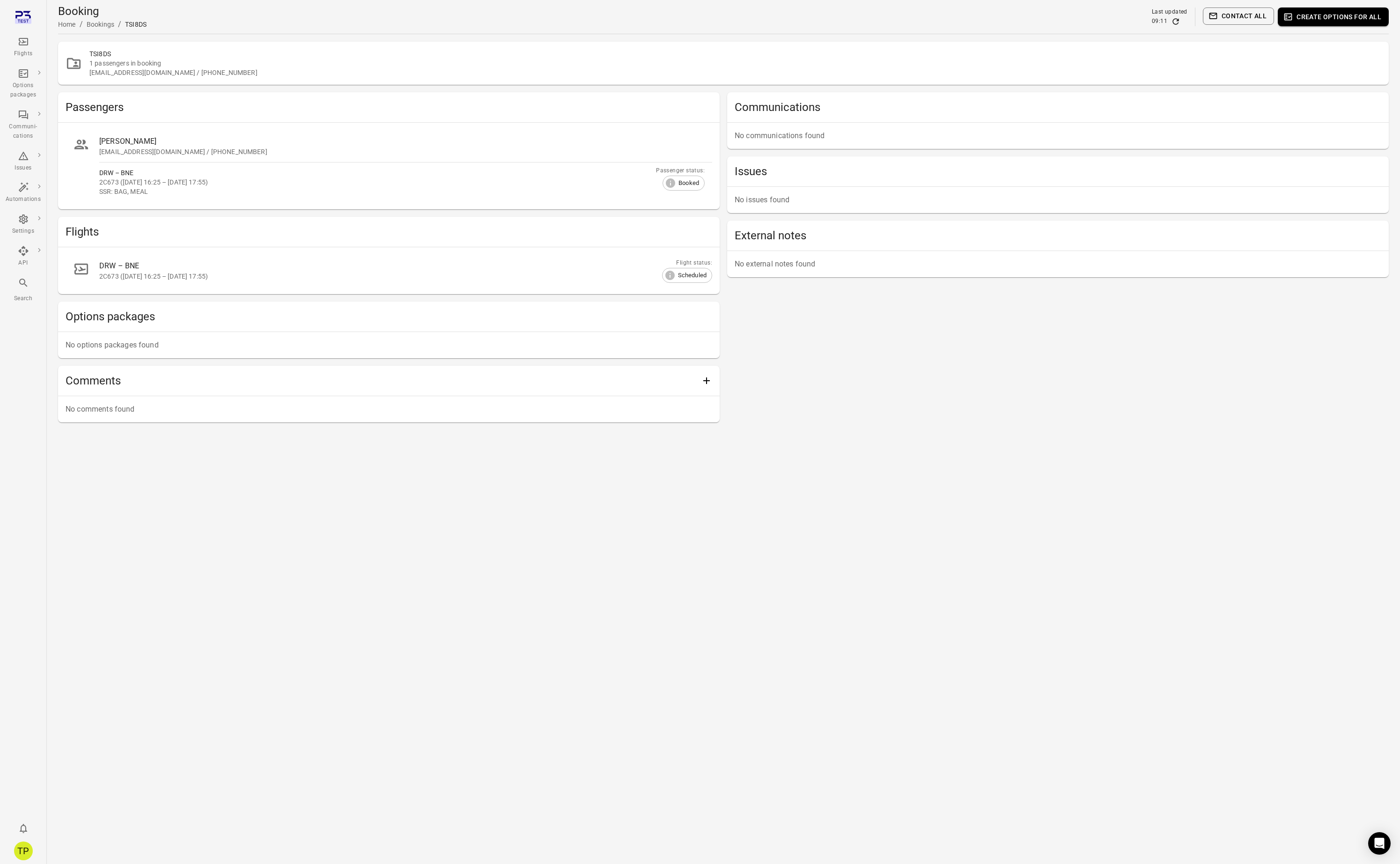
click at [435, 471] on main "Booking Home / Bookings / TSI8DS Last updated 09:11 Contact all Create options …" at bounding box center [722, 432] width 1353 height 864
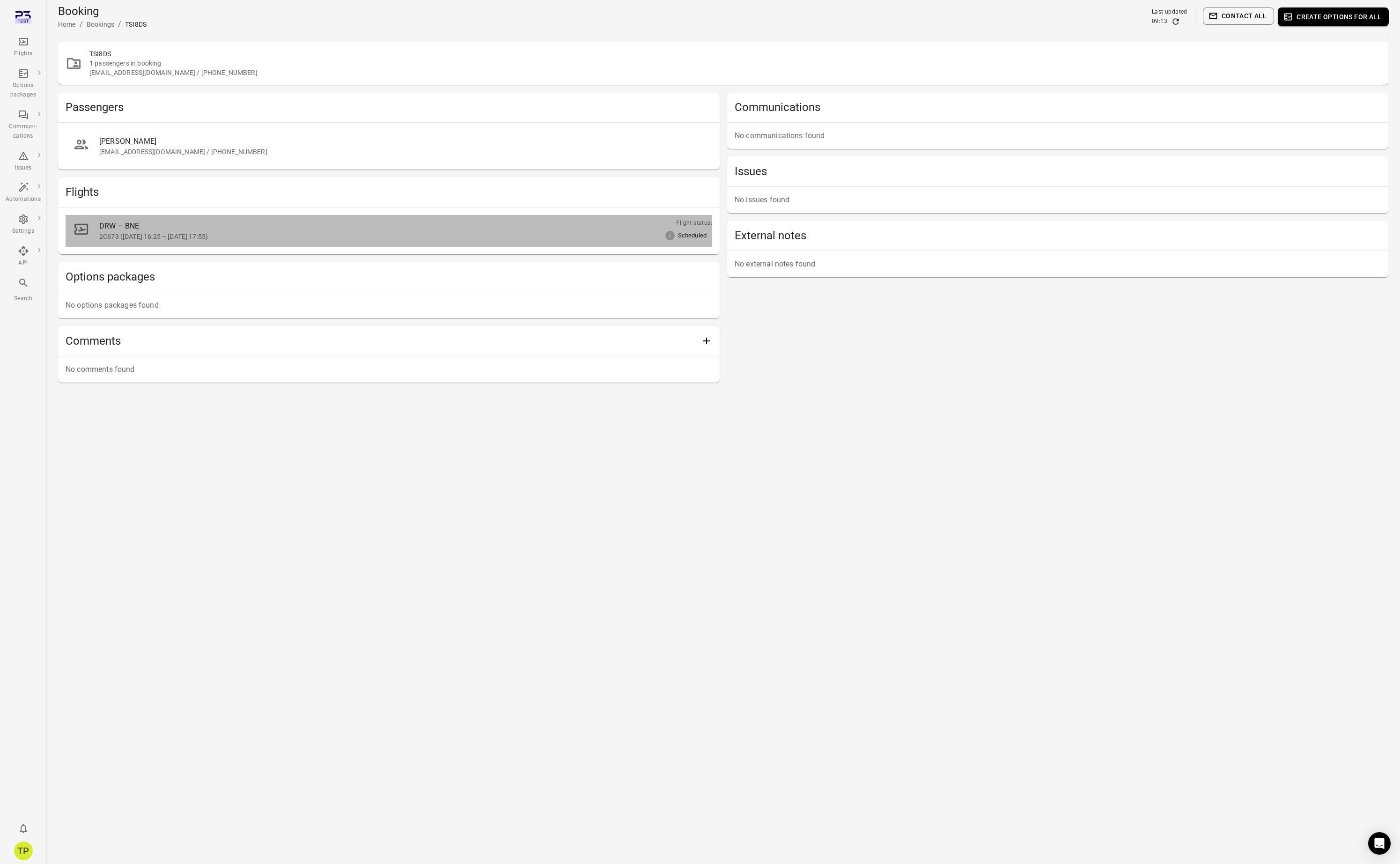
click at [181, 233] on div "2C673 (3 Oct 2025 16:25 – 3 Oct 2025 17:55)" at bounding box center [395, 237] width 590 height 9
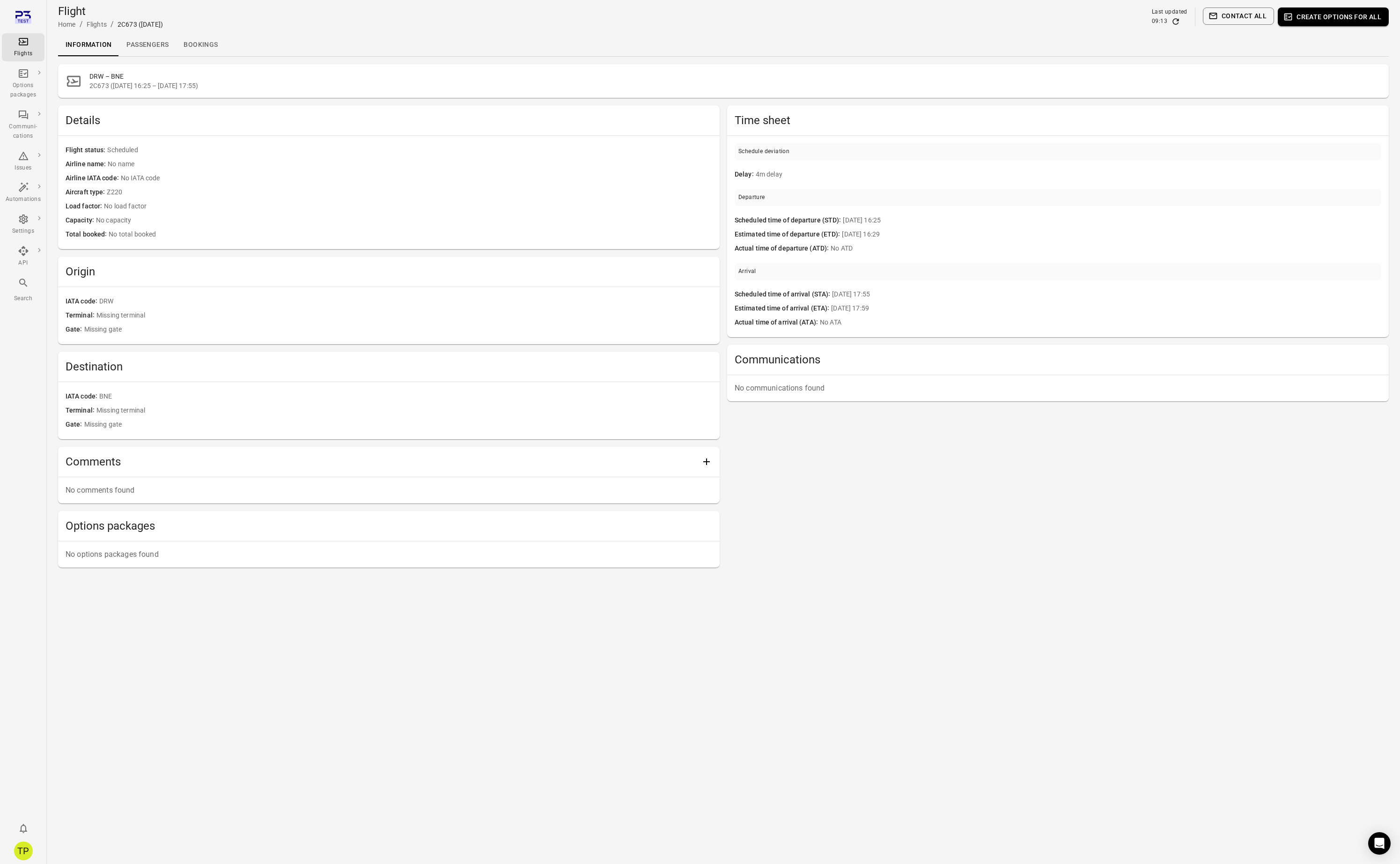
click at [151, 49] on link "Passengers" at bounding box center [147, 45] width 58 height 23
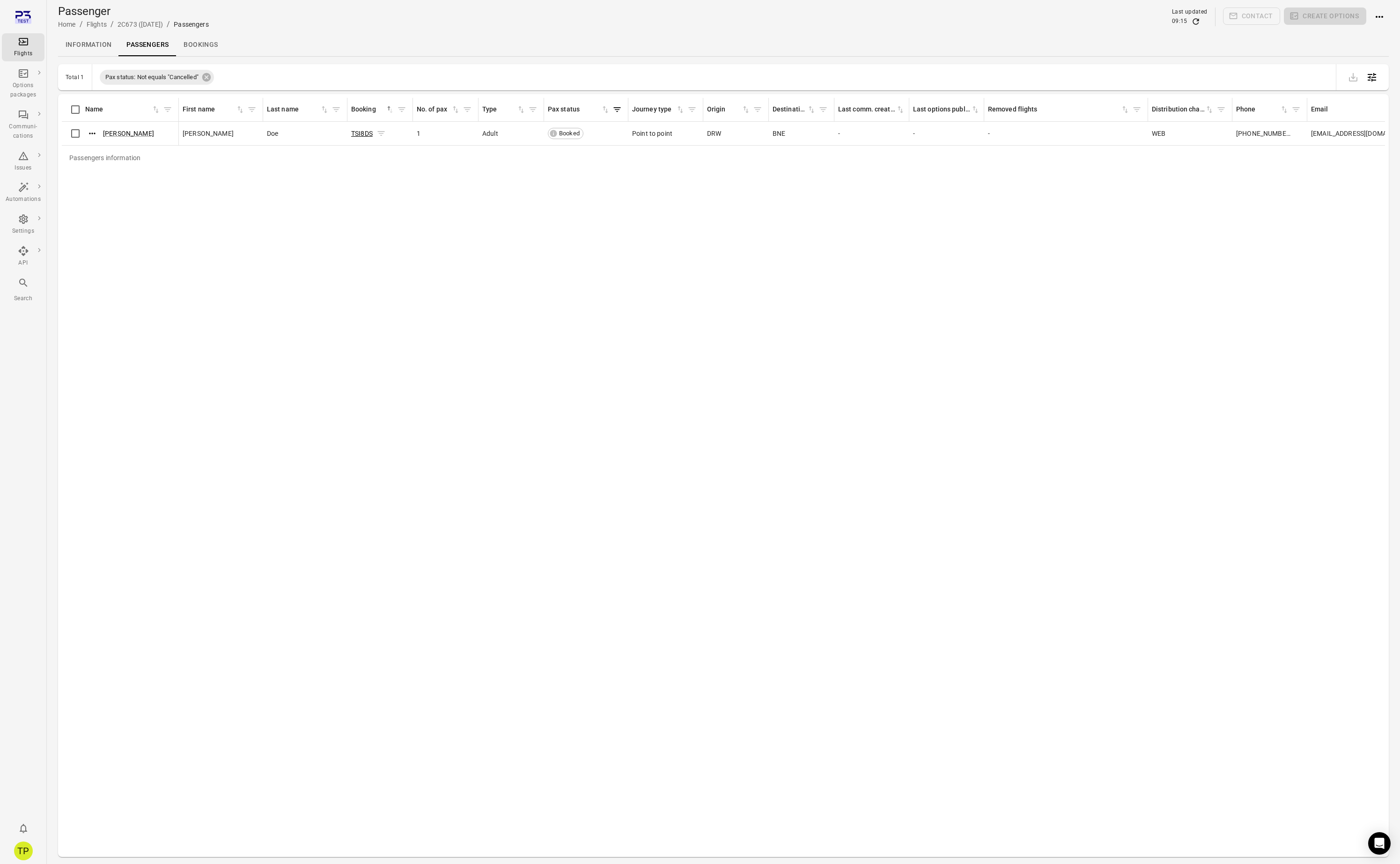
click at [362, 134] on link "TSI8DS" at bounding box center [362, 133] width 22 height 7
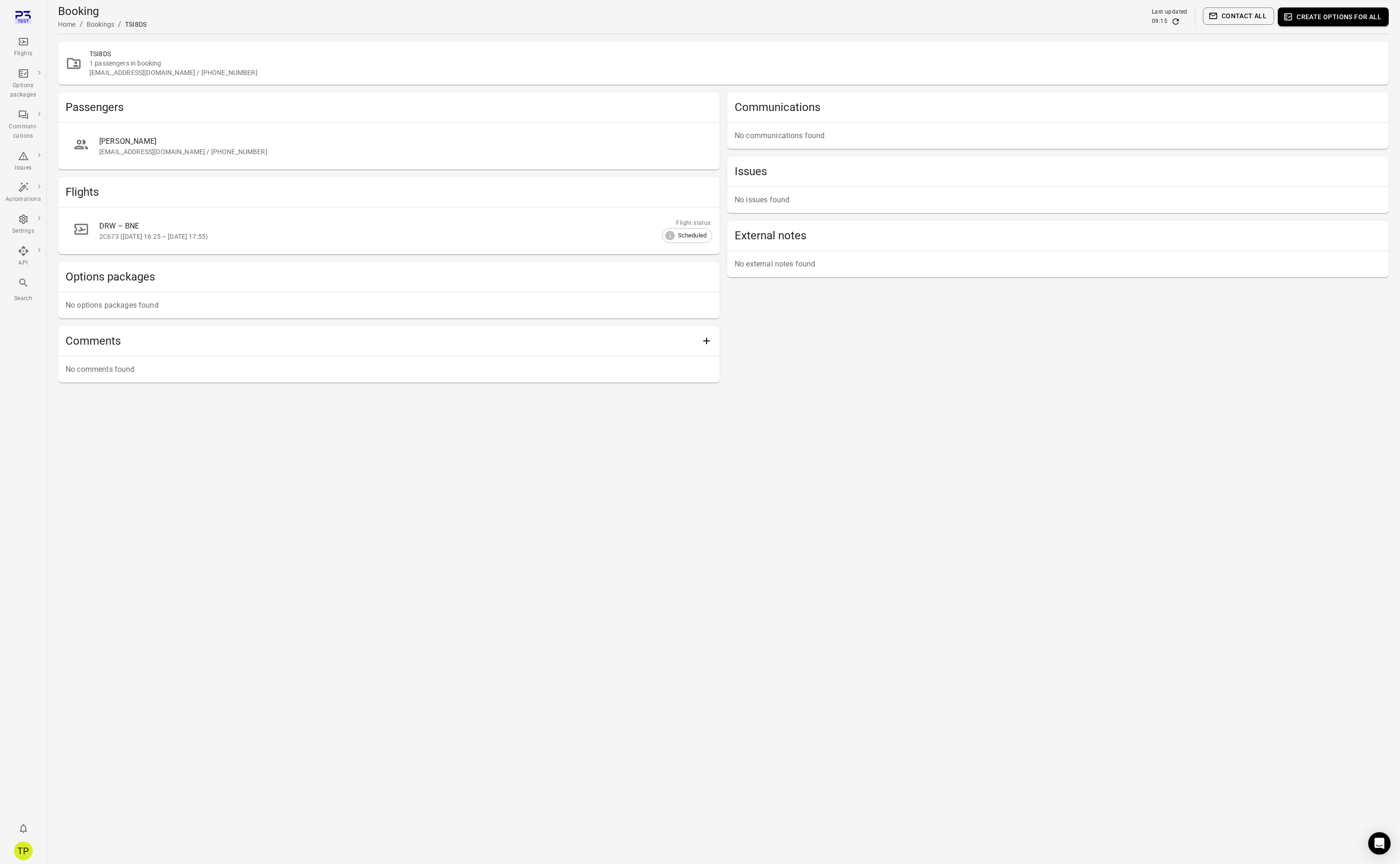
click at [101, 51] on h2 "TSI8DS" at bounding box center [735, 54] width 1291 height 9
copy h2 "TSI8DS"
click at [384, 462] on main "Booking Home / Bookings / TSI8DS Last updated 09:15 Contact all Create options …" at bounding box center [722, 432] width 1353 height 864
click at [200, 230] on div "DRW – BNE" at bounding box center [395, 226] width 590 height 11
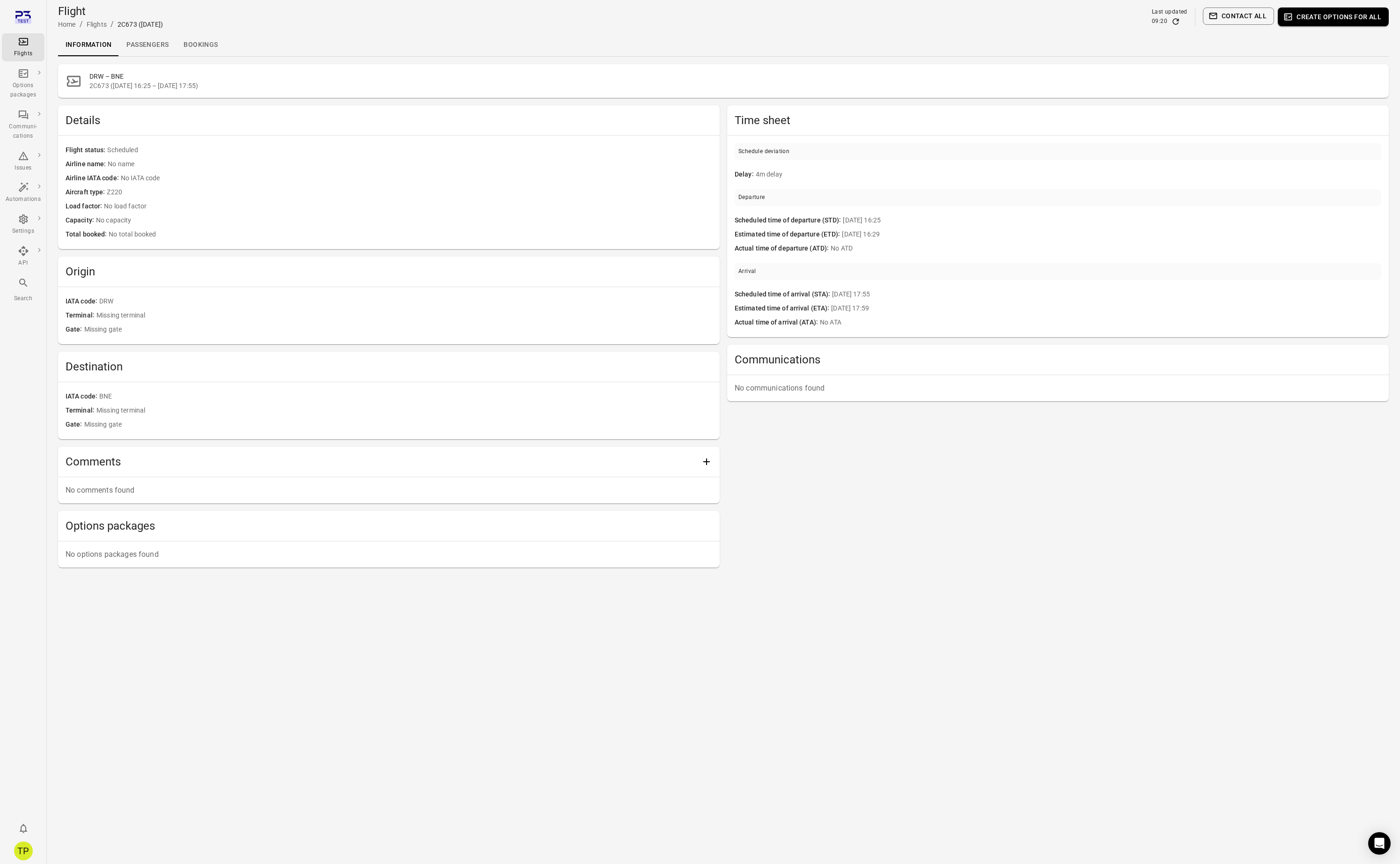
click at [908, 479] on div "Time sheet Schedule deviation Delay 4m delay Departure Scheduled time of depart…" at bounding box center [1058, 336] width 661 height 462
click at [833, 501] on div "Time sheet Schedule deviation Delay 4m delay Departure Scheduled time of depart…" at bounding box center [1058, 336] width 661 height 462
click at [148, 38] on link "Passengers" at bounding box center [147, 45] width 58 height 23
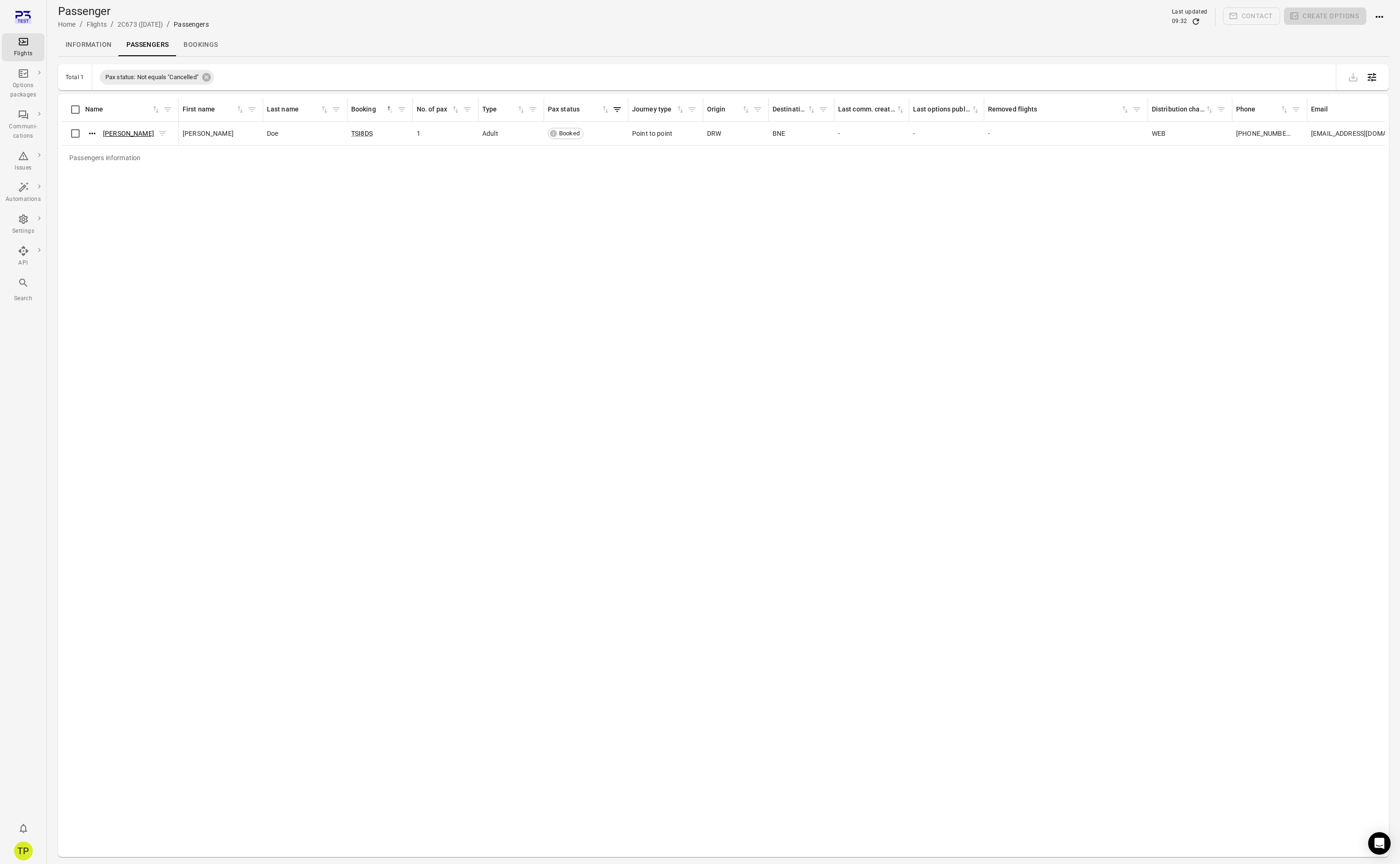
click at [120, 132] on link "[PERSON_NAME]" at bounding box center [129, 133] width 51 height 7
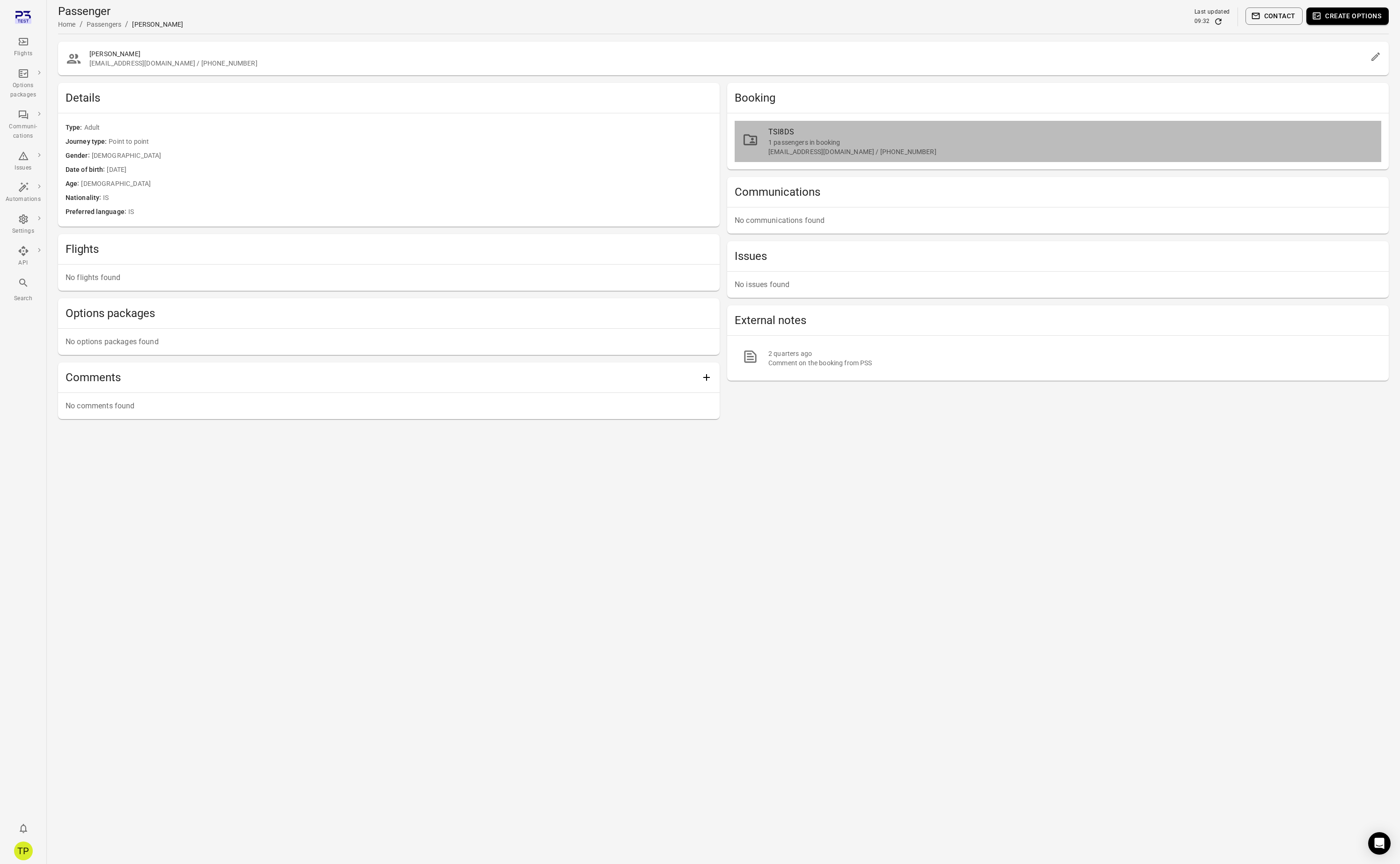
click at [785, 134] on div "TSI8DS" at bounding box center [1070, 132] width 605 height 11
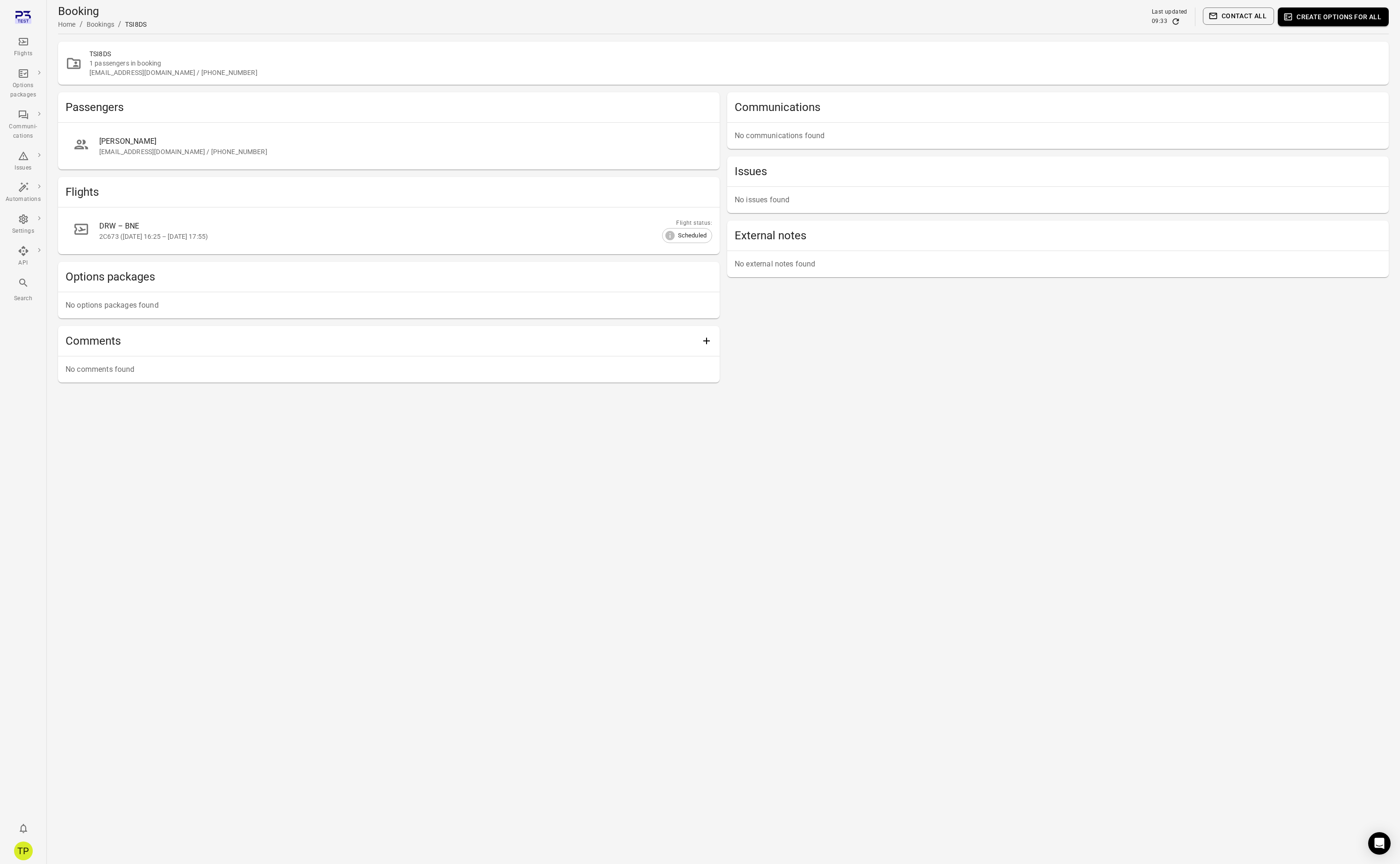
click at [137, 230] on div "DRW – BNE" at bounding box center [395, 226] width 590 height 11
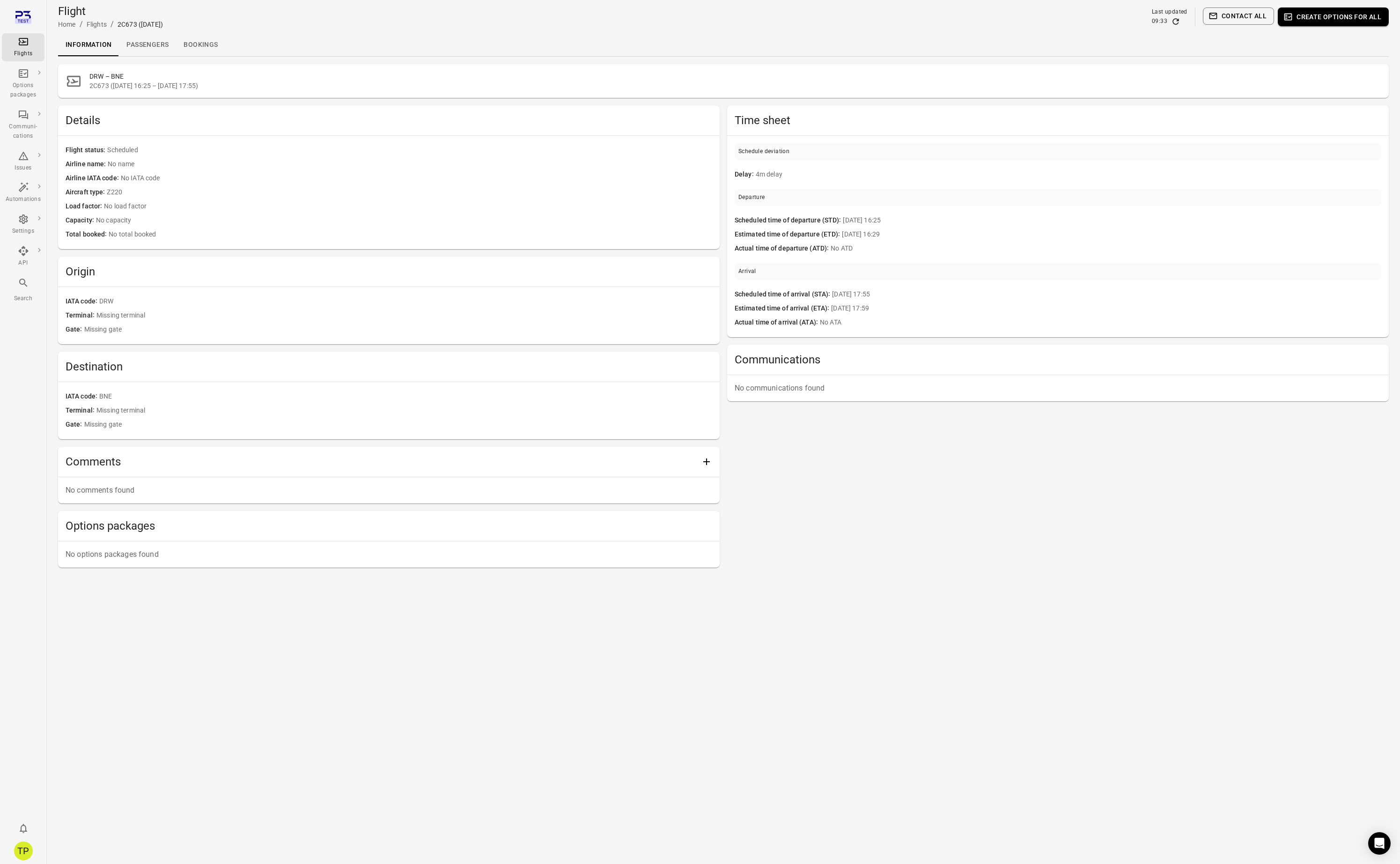
click at [863, 532] on div "Time sheet Schedule deviation Delay 4m delay Departure Scheduled time of depart…" at bounding box center [1058, 336] width 661 height 462
click at [147, 46] on link "Passengers" at bounding box center [147, 45] width 58 height 23
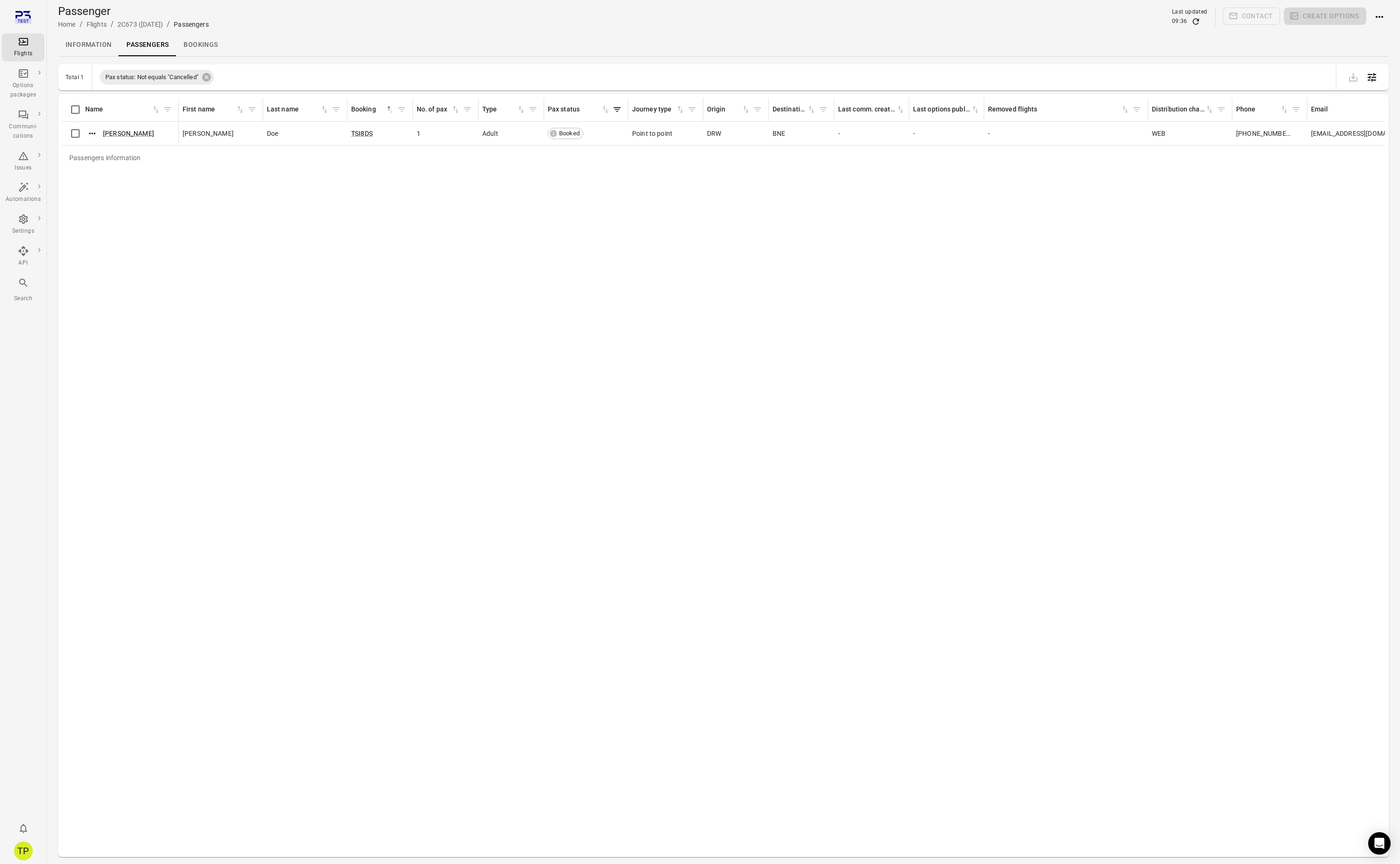
scroll to position [0, 1]
click at [116, 132] on link "[PERSON_NAME]" at bounding box center [129, 133] width 51 height 7
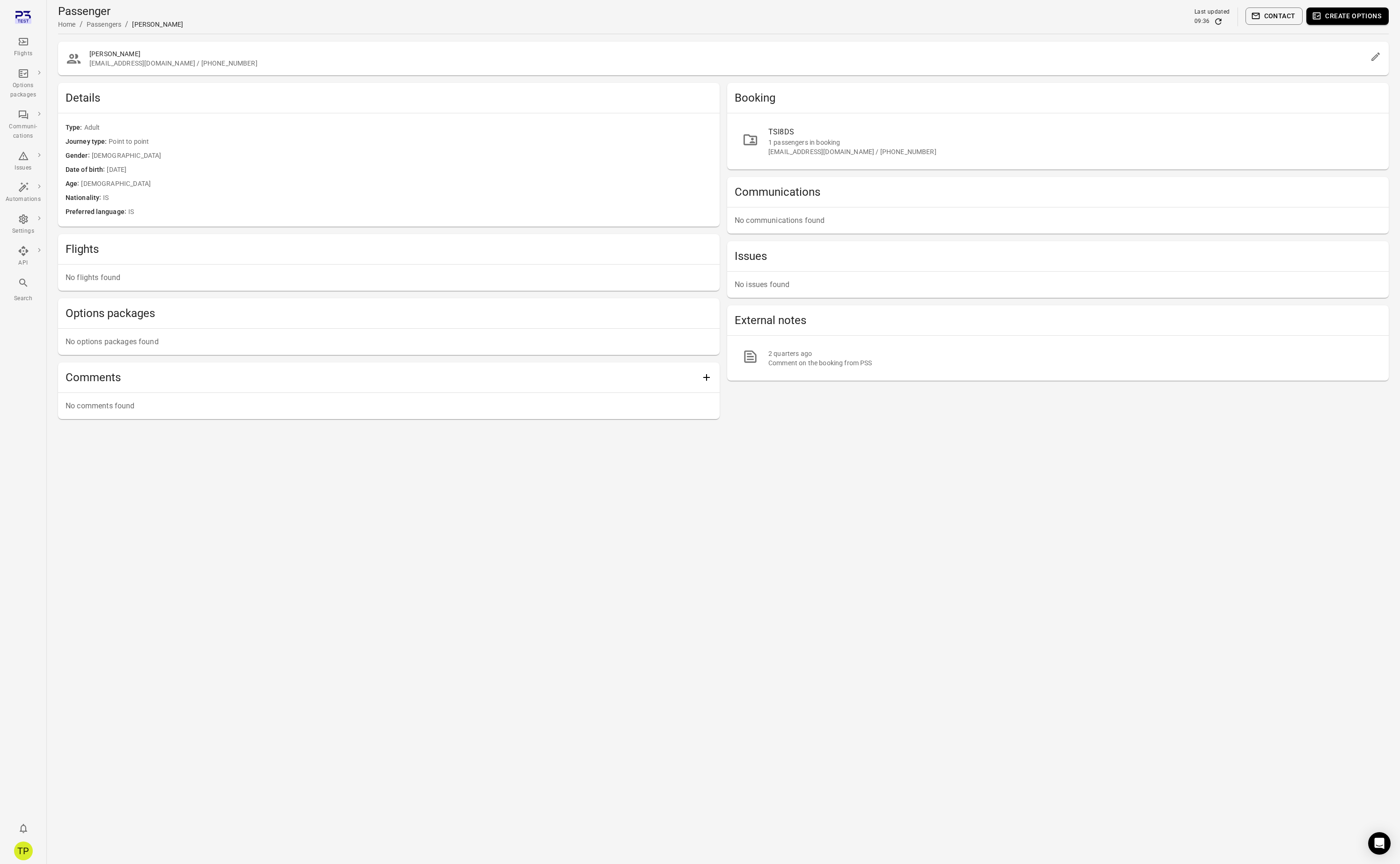
click at [405, 474] on main "Passenger Home / Passengers / Jane Doe Last updated 09:36 Contact Create option…" at bounding box center [722, 432] width 1353 height 864
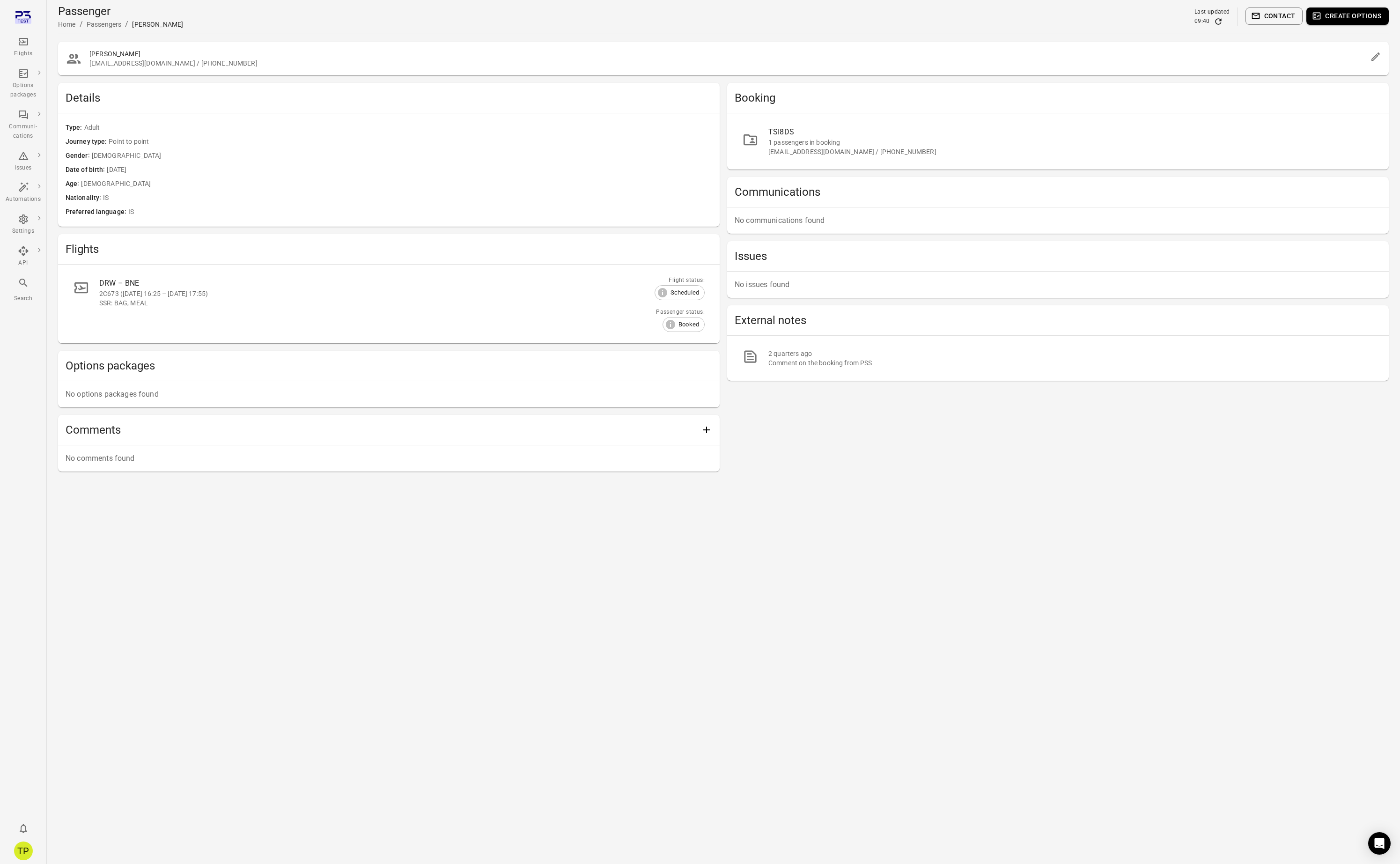
click at [177, 296] on div "2C673 ([DATE] 16:25 – [DATE] 17:55)" at bounding box center [375, 293] width 552 height 9
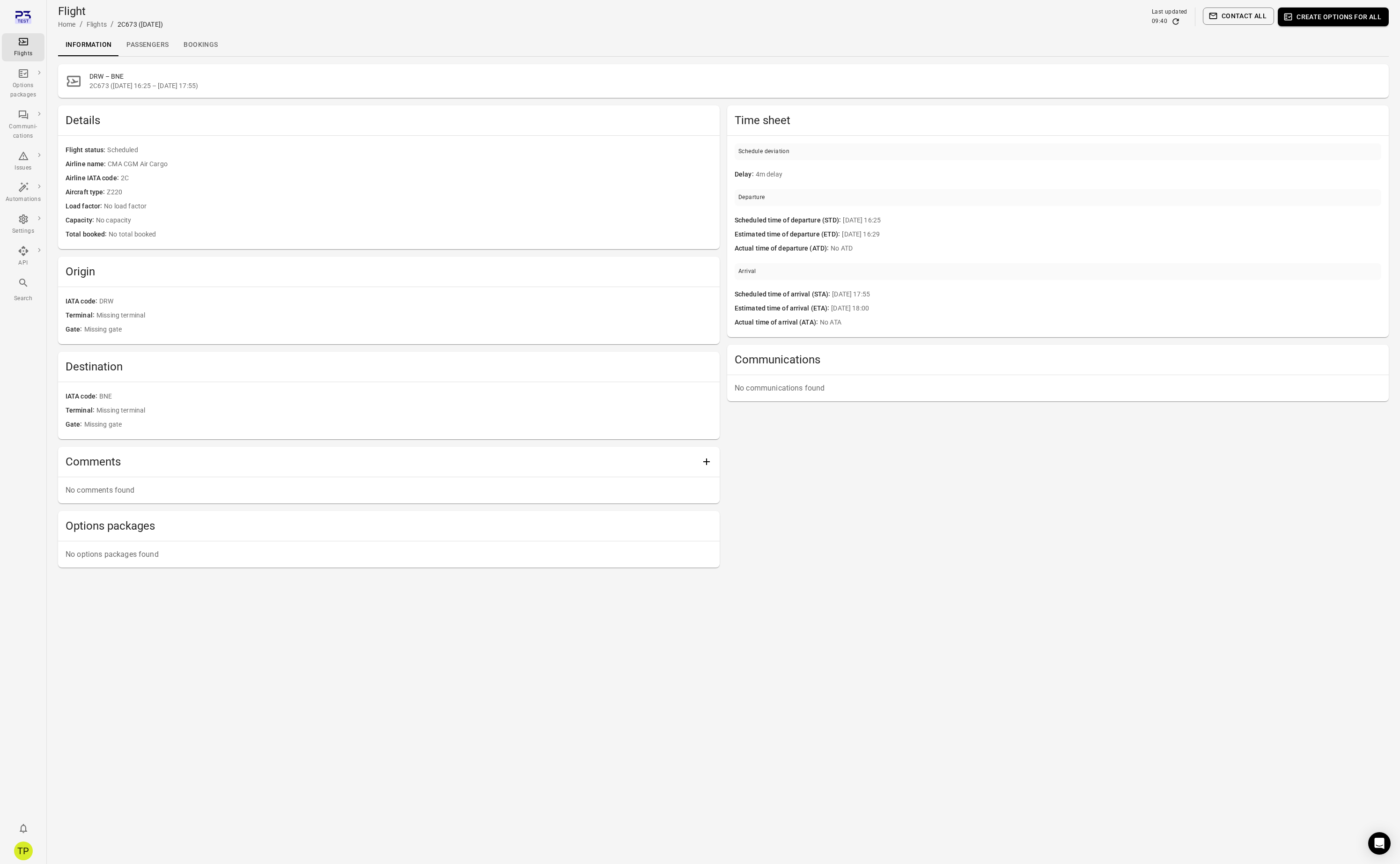
click at [374, 637] on main "Flight Home / Flights / 2C673 ([DATE]) Last updated 09:40 Contact all Create op…" at bounding box center [722, 432] width 1353 height 864
click at [145, 45] on link "Passengers" at bounding box center [147, 45] width 58 height 23
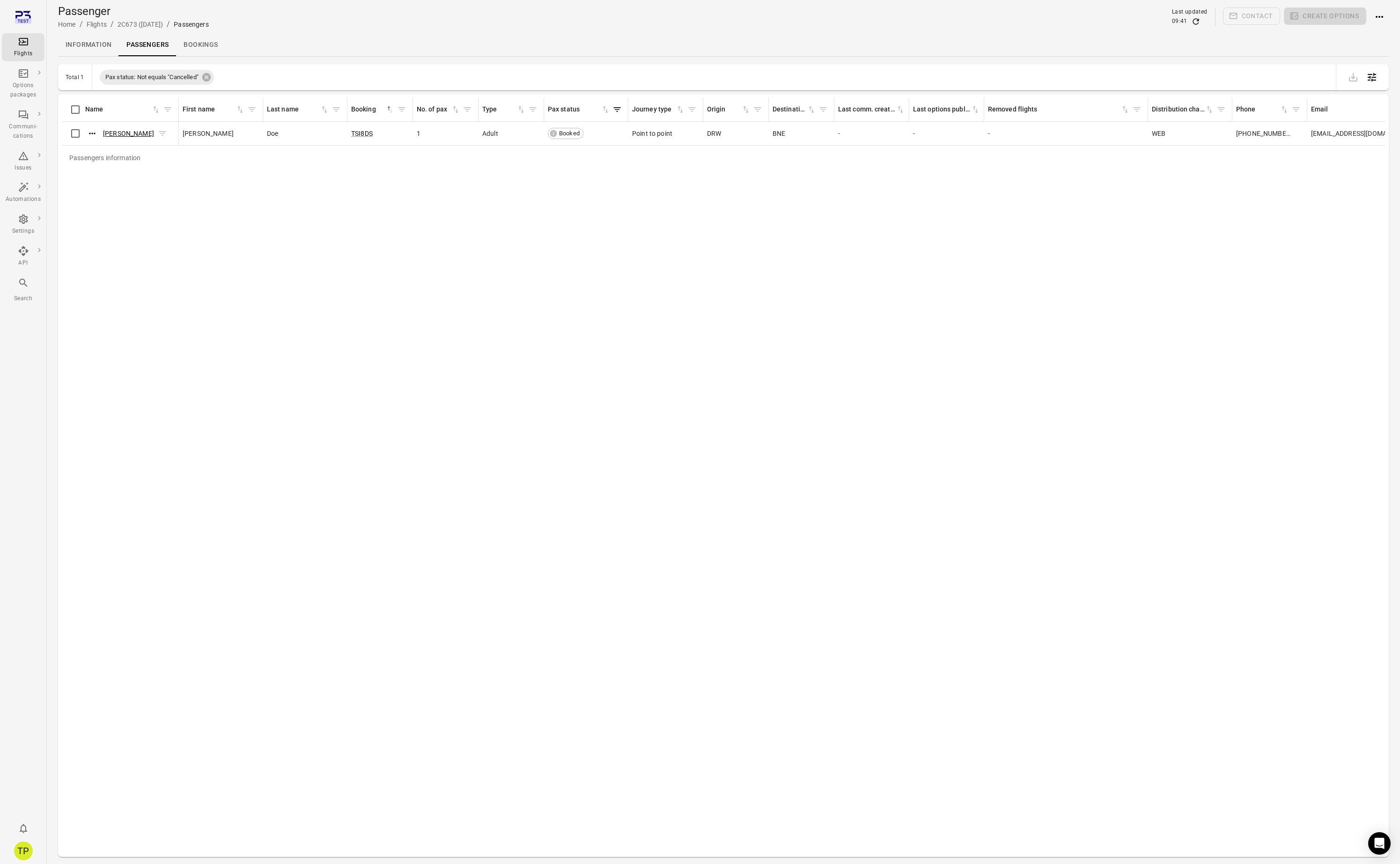
click at [121, 132] on link "[PERSON_NAME]" at bounding box center [129, 133] width 51 height 7
